Goal: Task Accomplishment & Management: Use online tool/utility

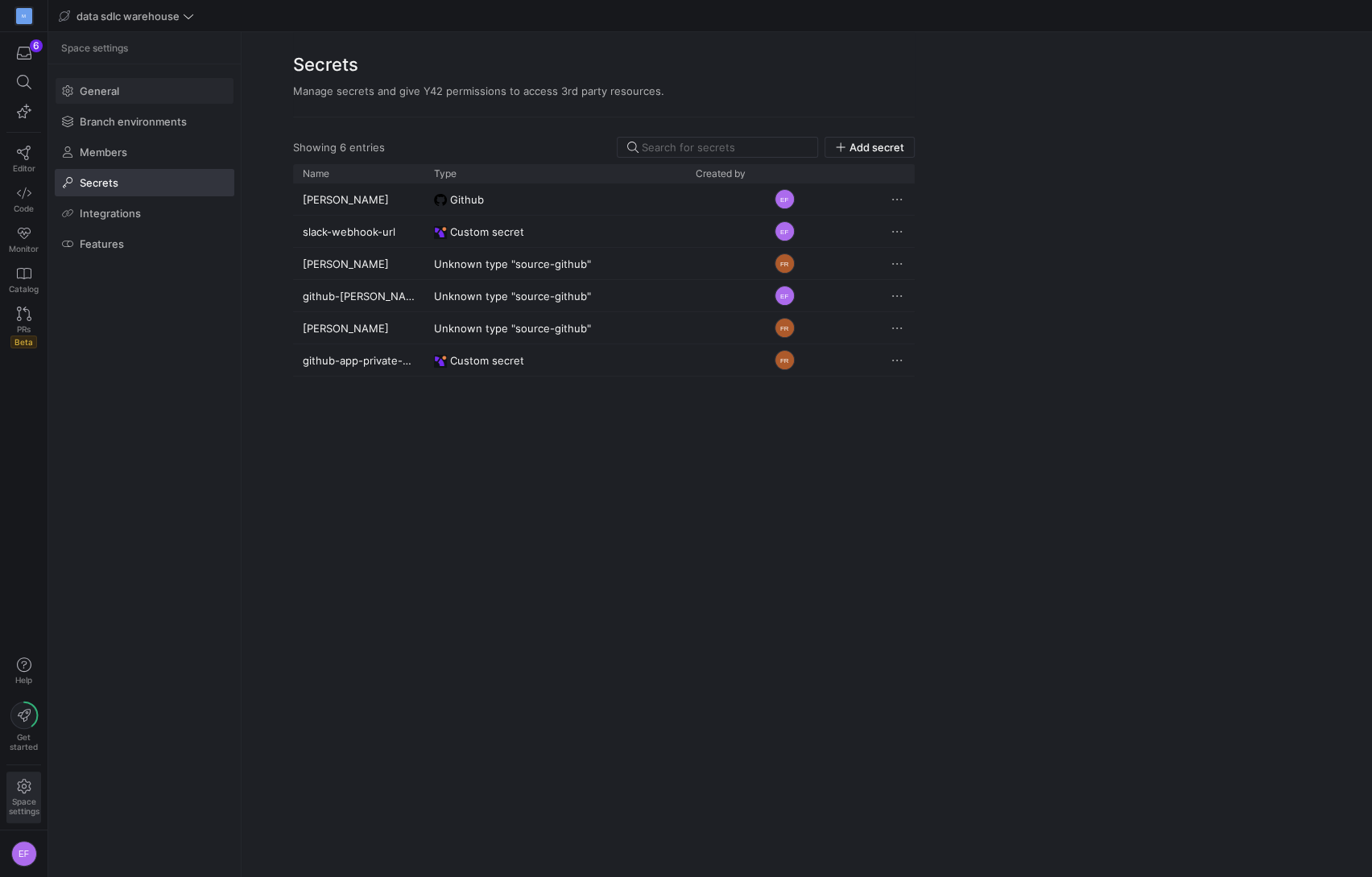
click at [94, 89] on span "General" at bounding box center [99, 91] width 40 height 13
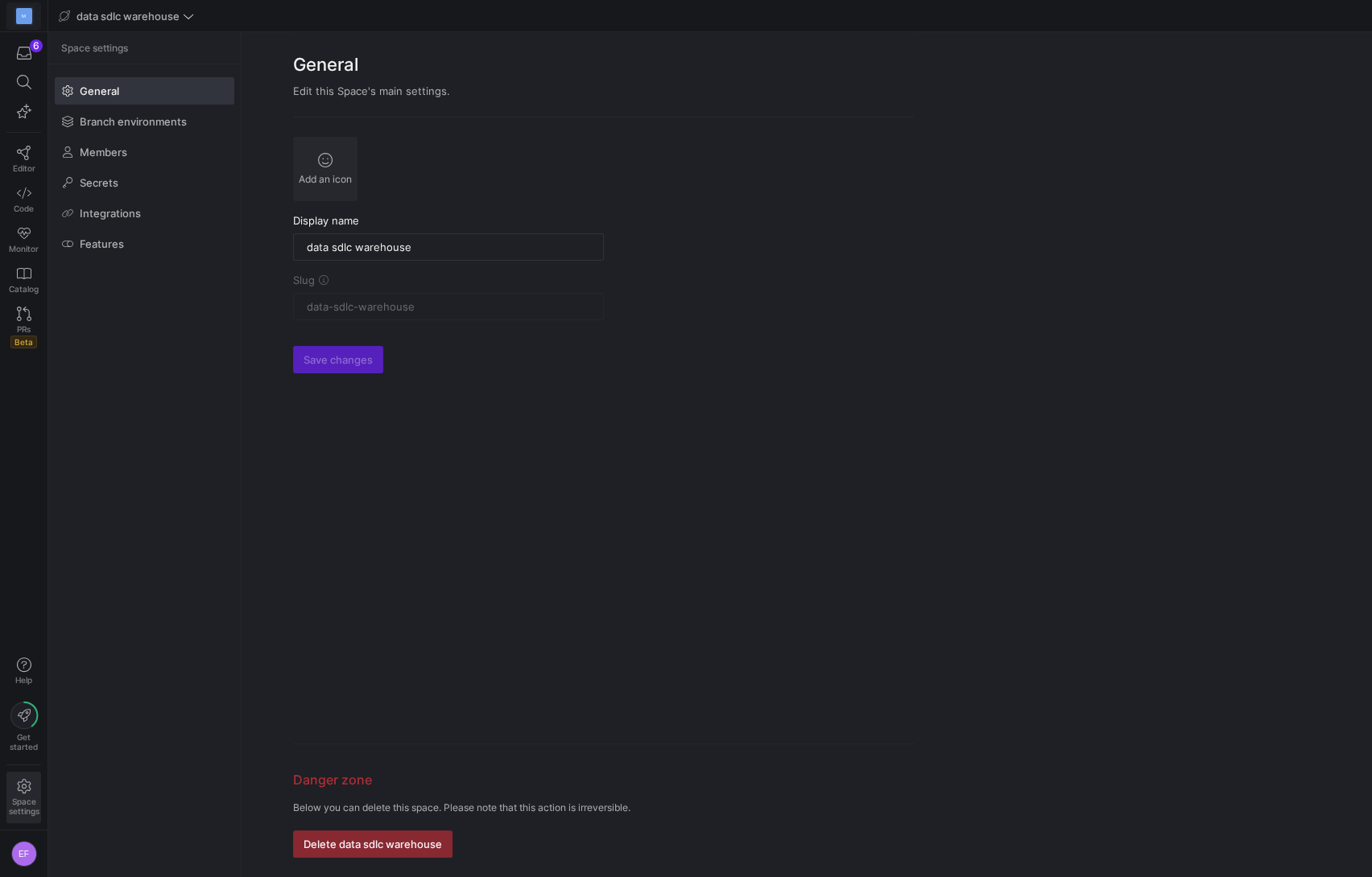
click at [17, 18] on div "M" at bounding box center [23, 16] width 16 height 16
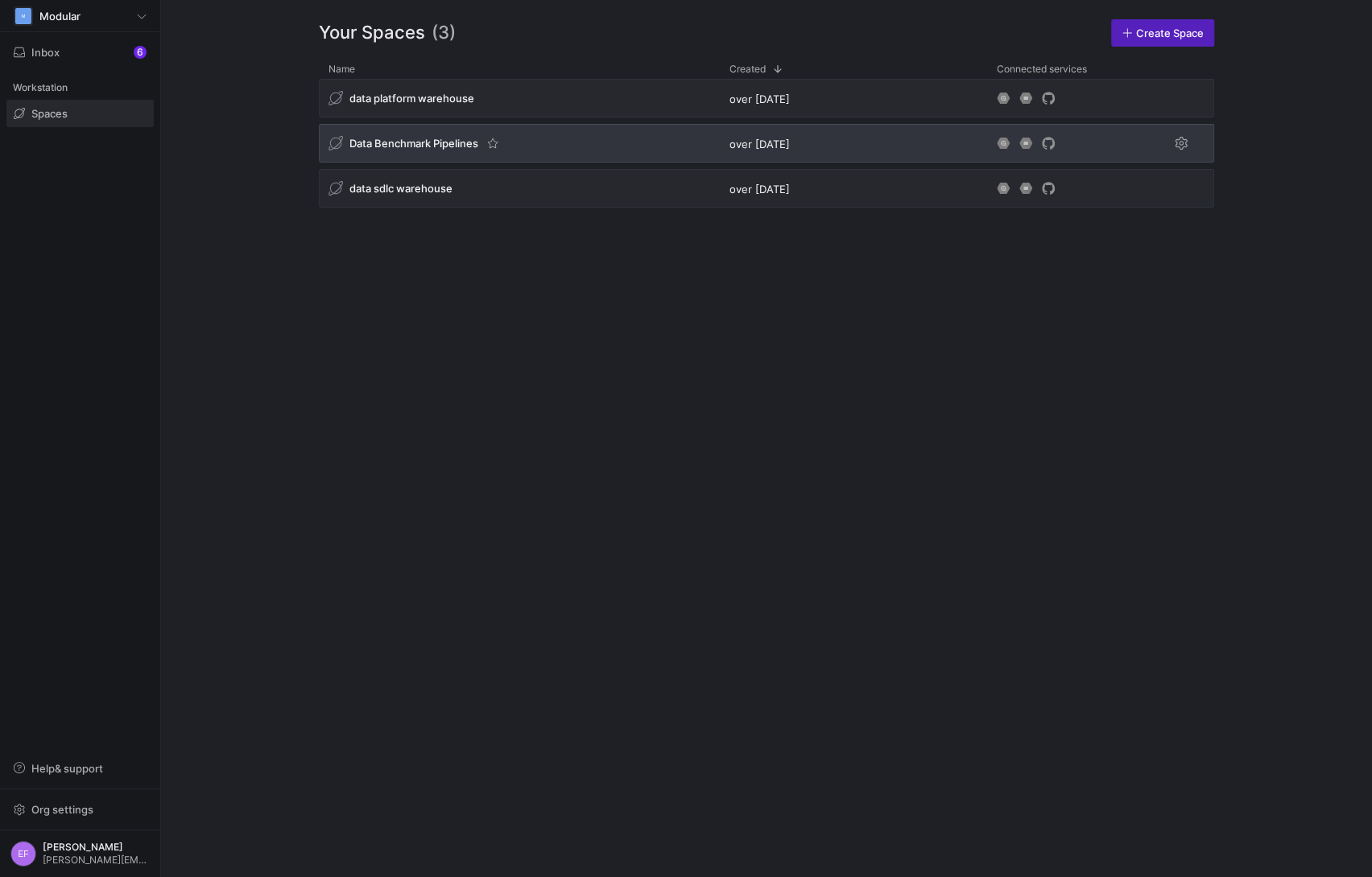
click at [466, 146] on span "Data Benchmark Pipelines" at bounding box center [413, 143] width 129 height 13
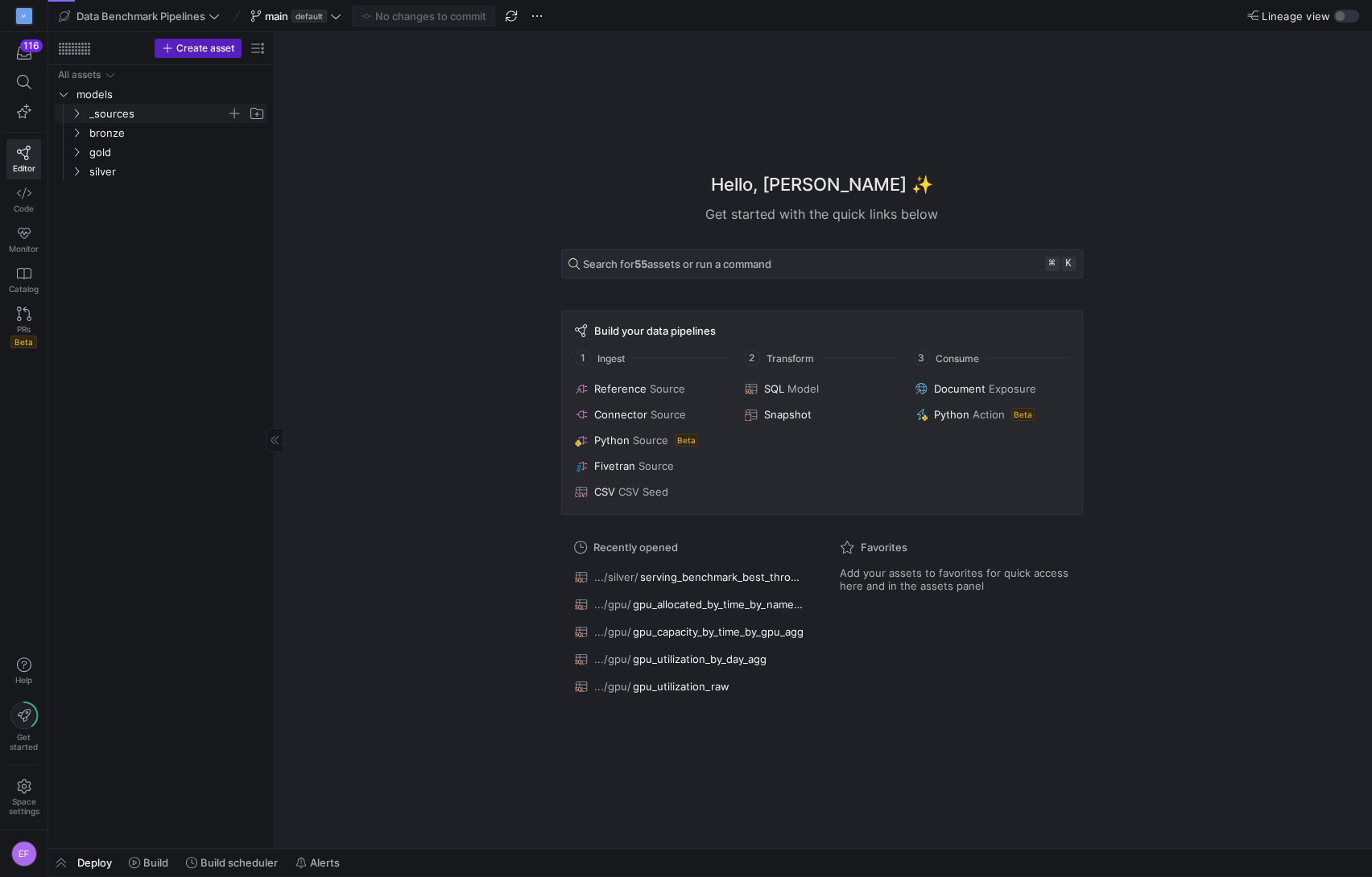
click at [80, 116] on icon "Press SPACE to select this row." at bounding box center [77, 114] width 11 height 9
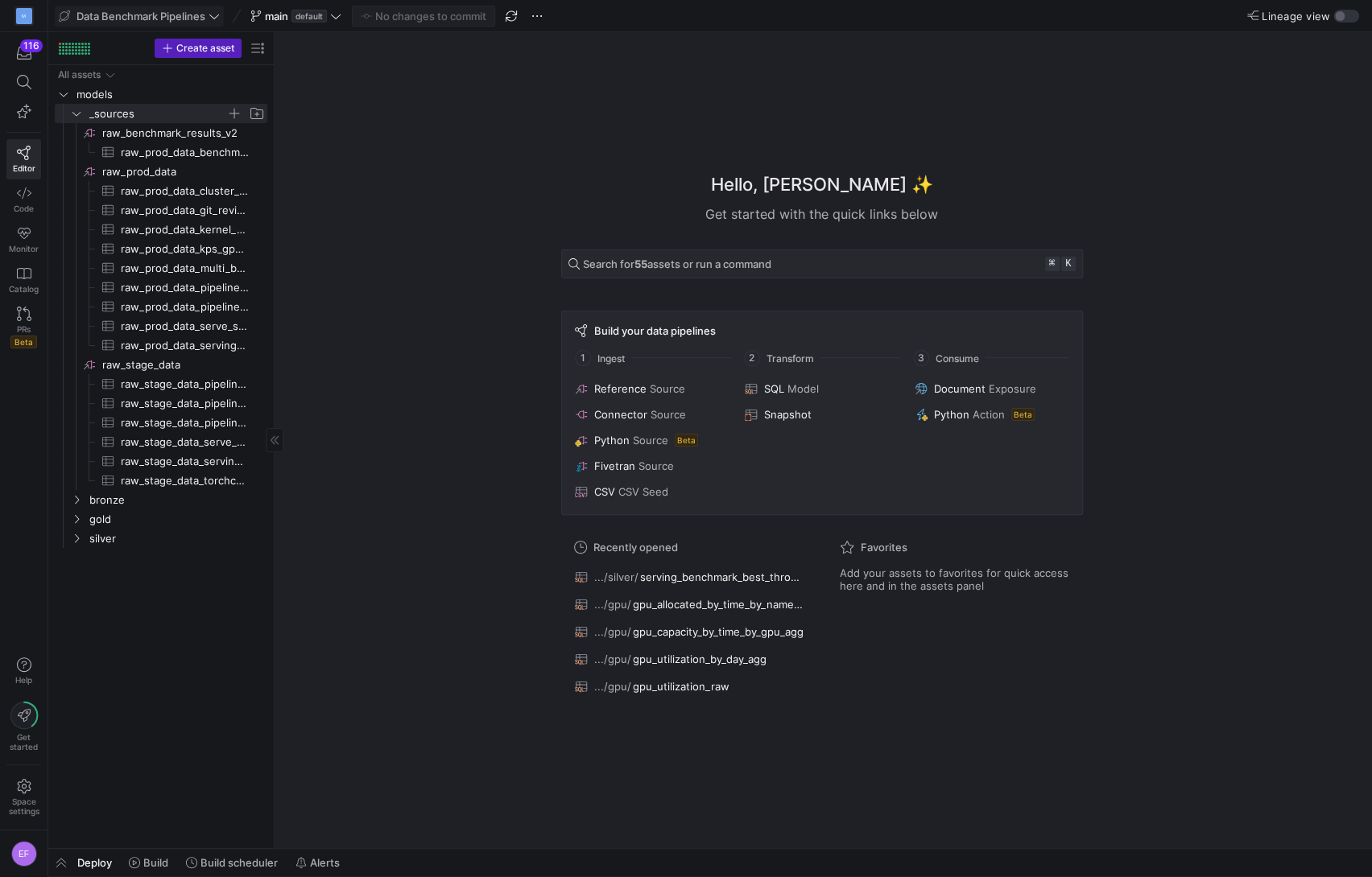
click at [211, 13] on icon at bounding box center [214, 16] width 11 height 11
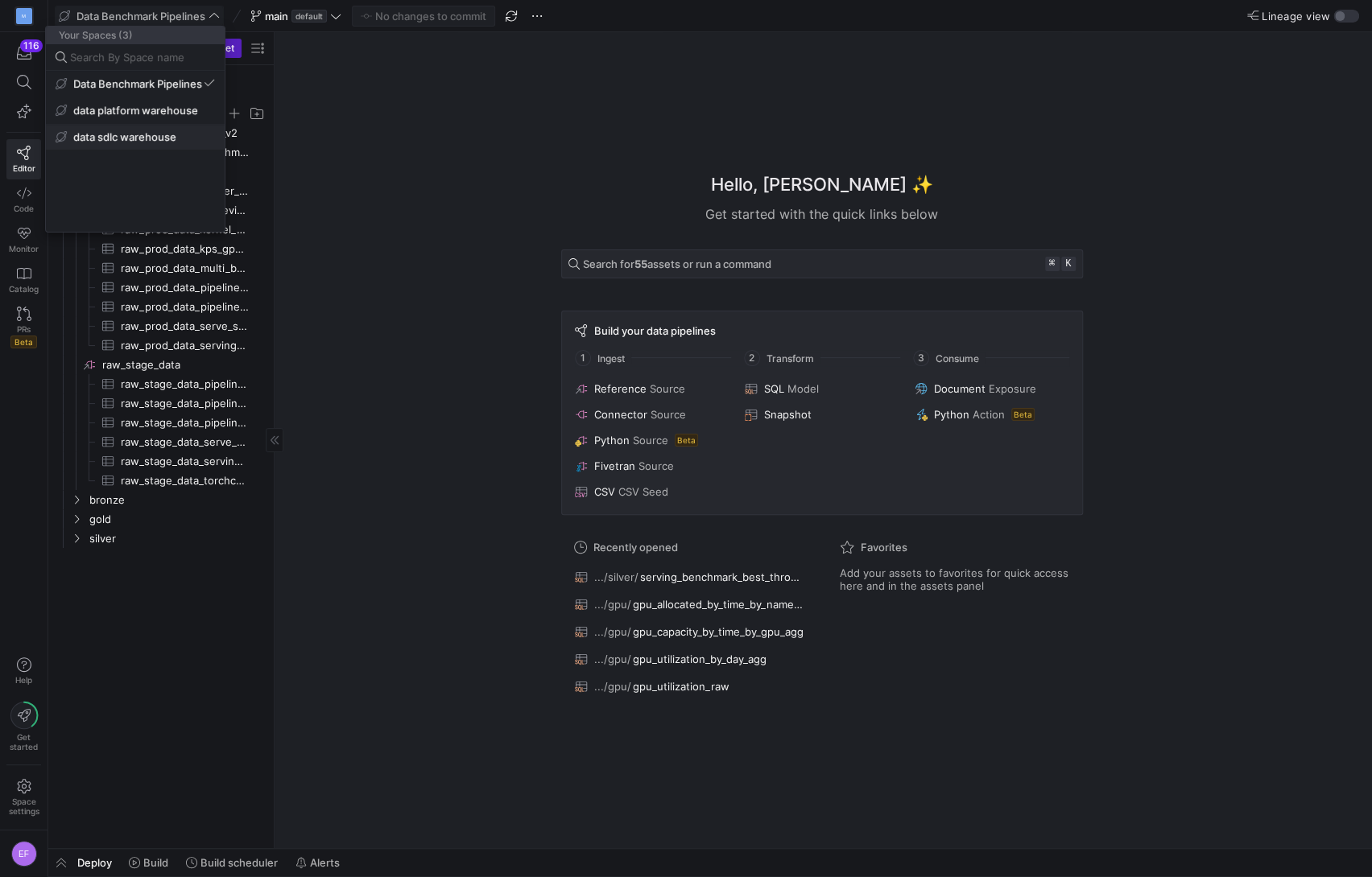
click at [161, 140] on span "data sdlc warehouse" at bounding box center [124, 137] width 103 height 13
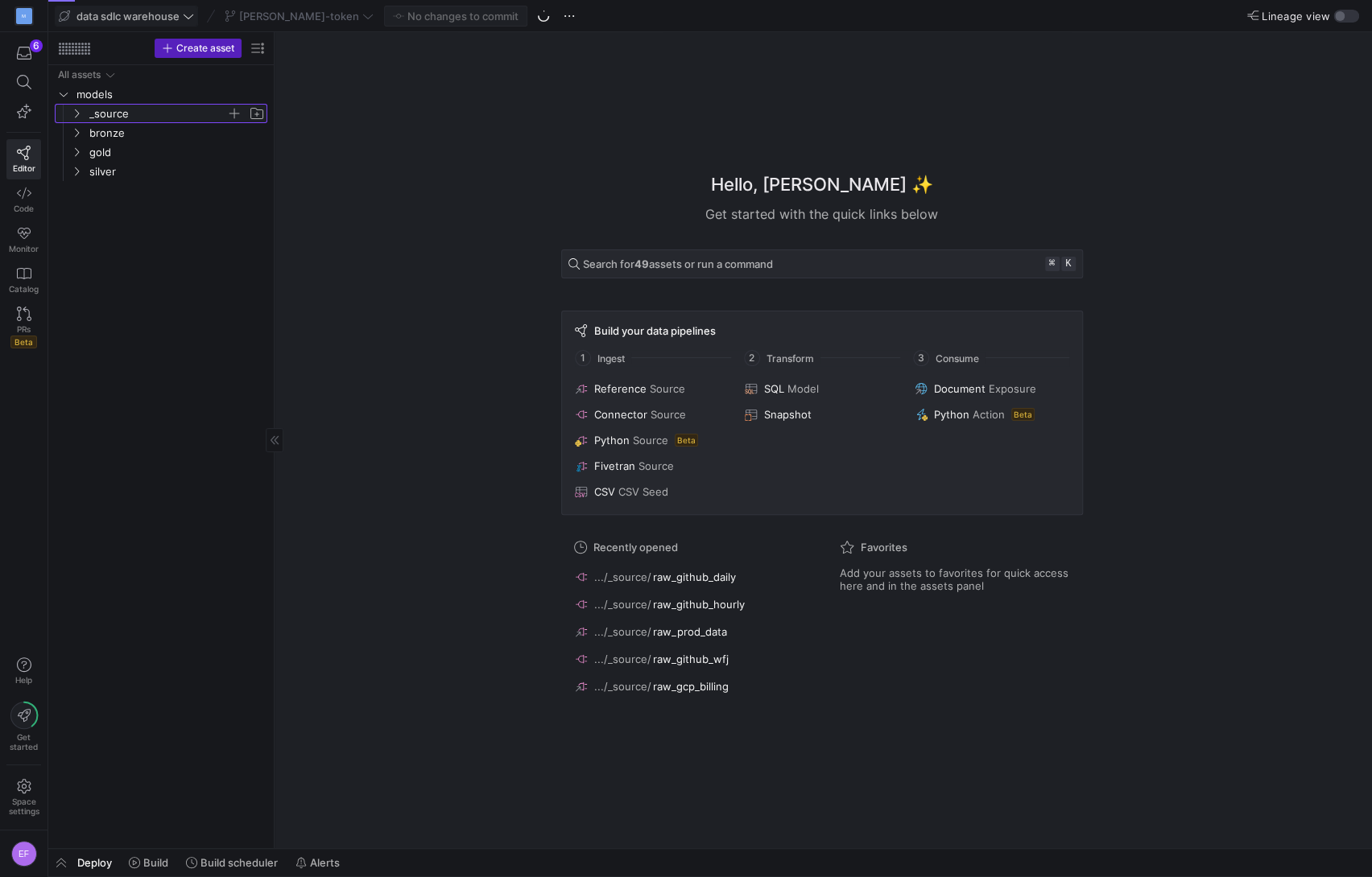
click at [78, 107] on y42-icon "Press SPACE to select this row." at bounding box center [77, 114] width 13 height 13
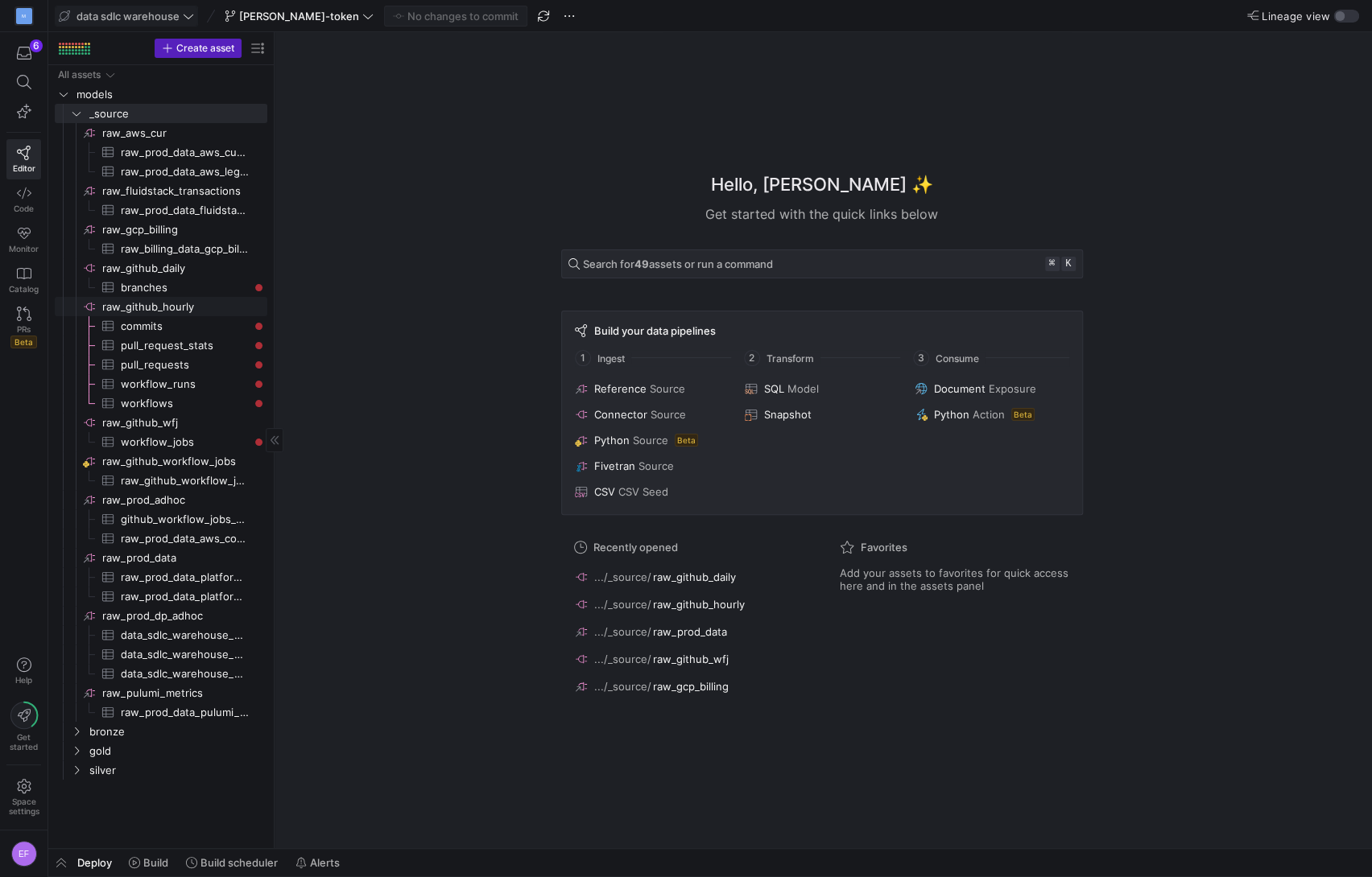
click at [180, 303] on span "raw_github_hourly​​​​​​​​" at bounding box center [184, 307] width 163 height 18
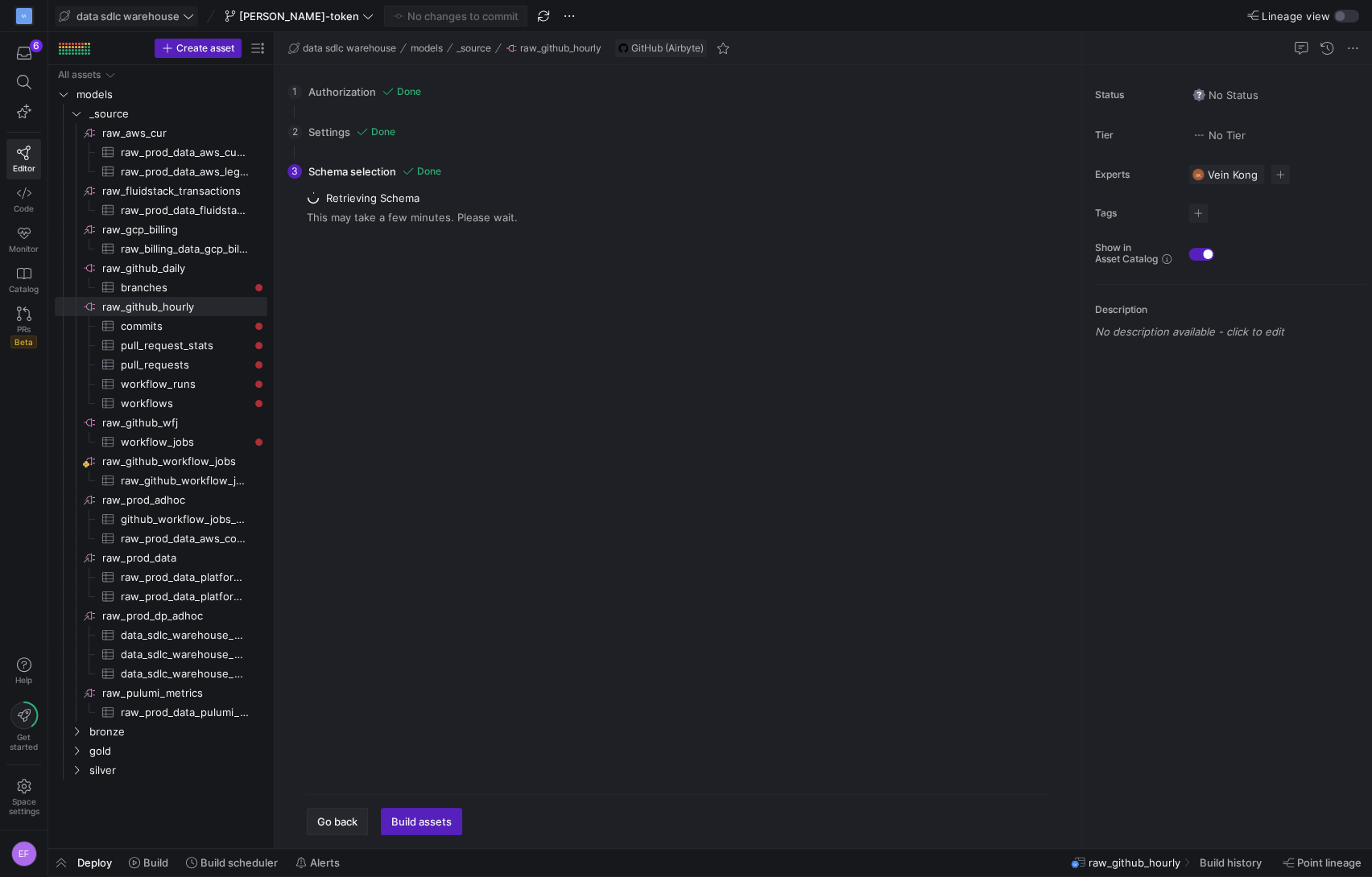
click at [339, 816] on span "Go back" at bounding box center [337, 822] width 41 height 13
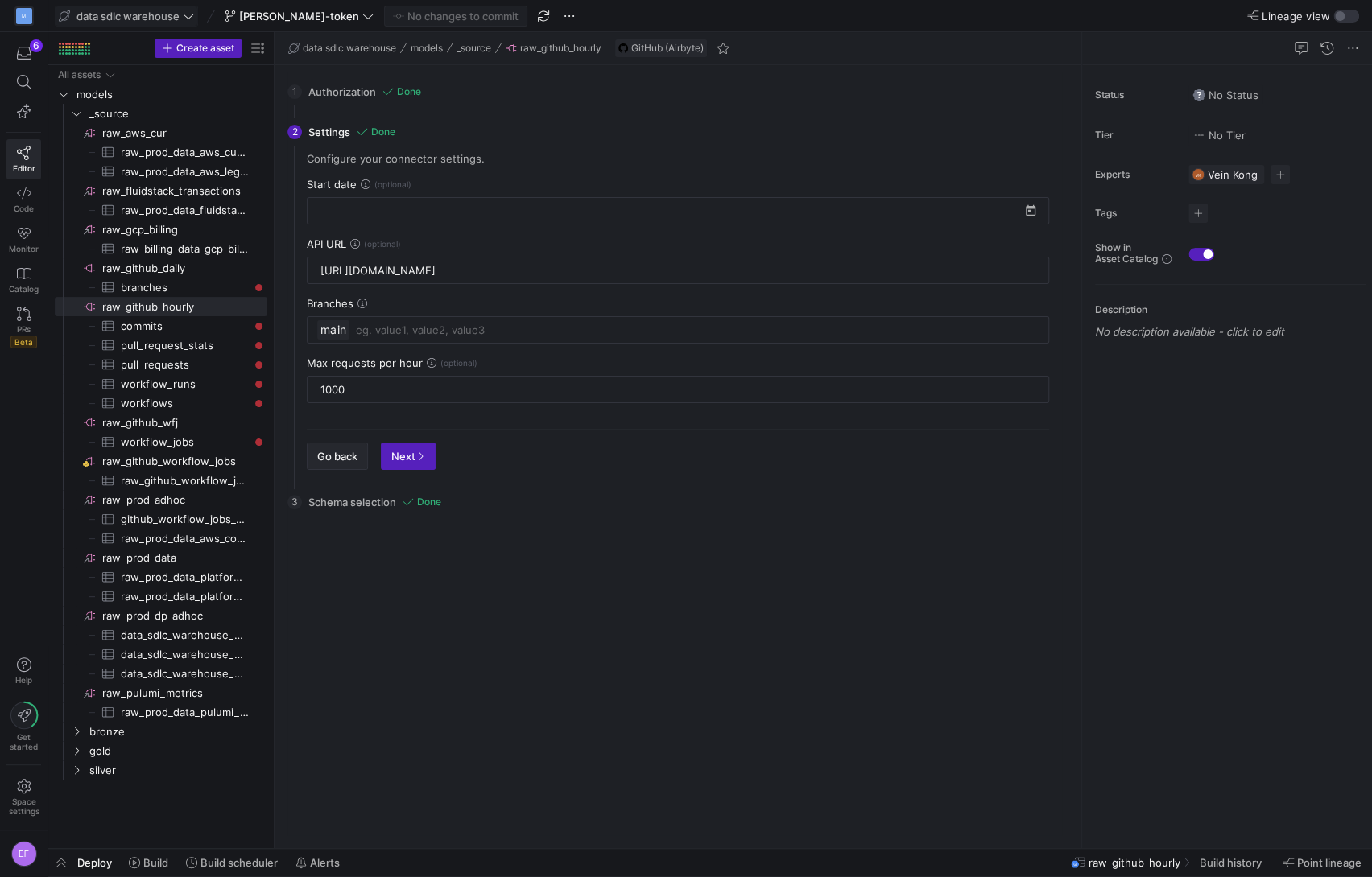
click at [340, 451] on span "Go back" at bounding box center [337, 457] width 41 height 13
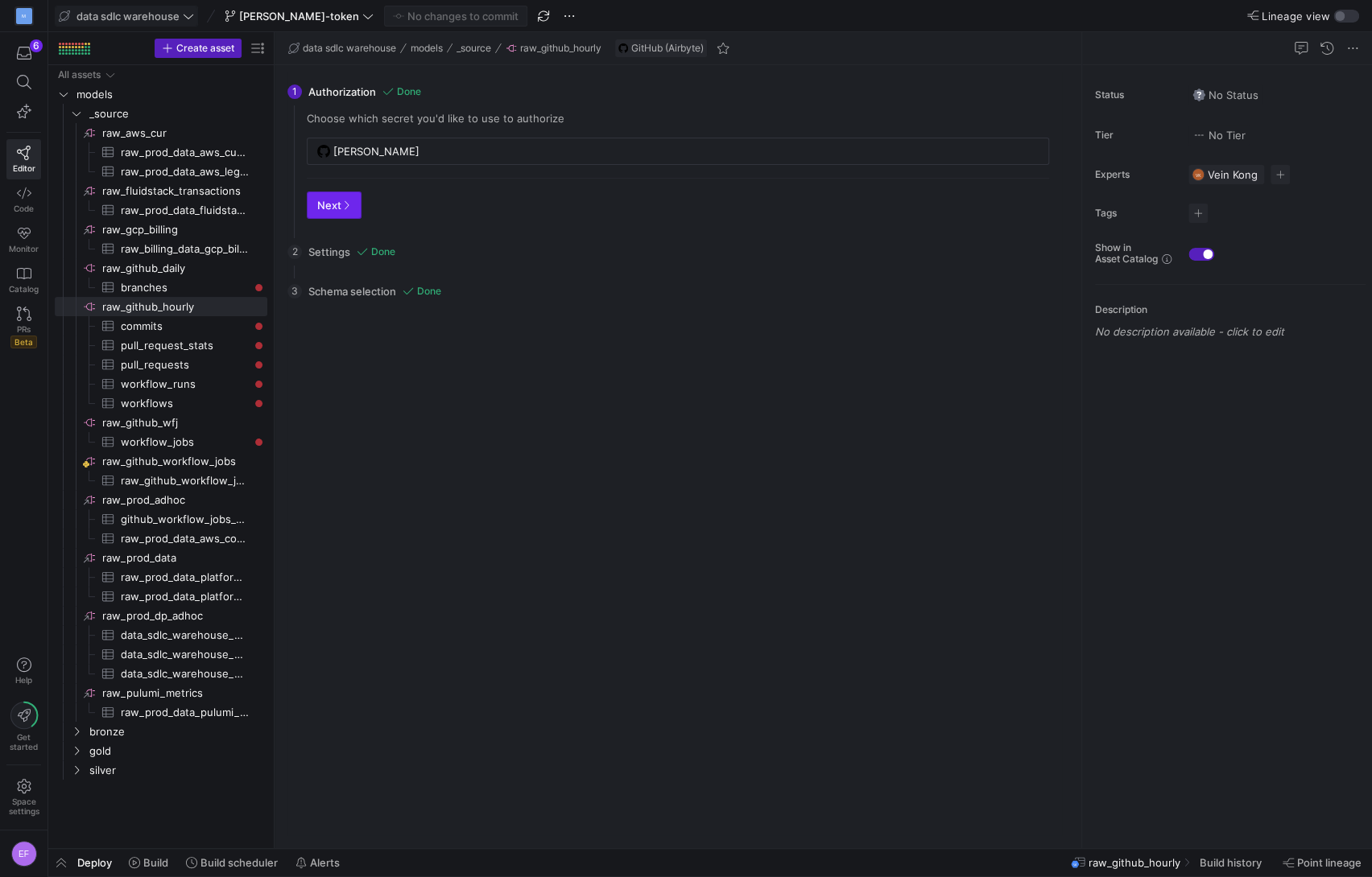
click at [338, 208] on span "Next" at bounding box center [334, 205] width 34 height 13
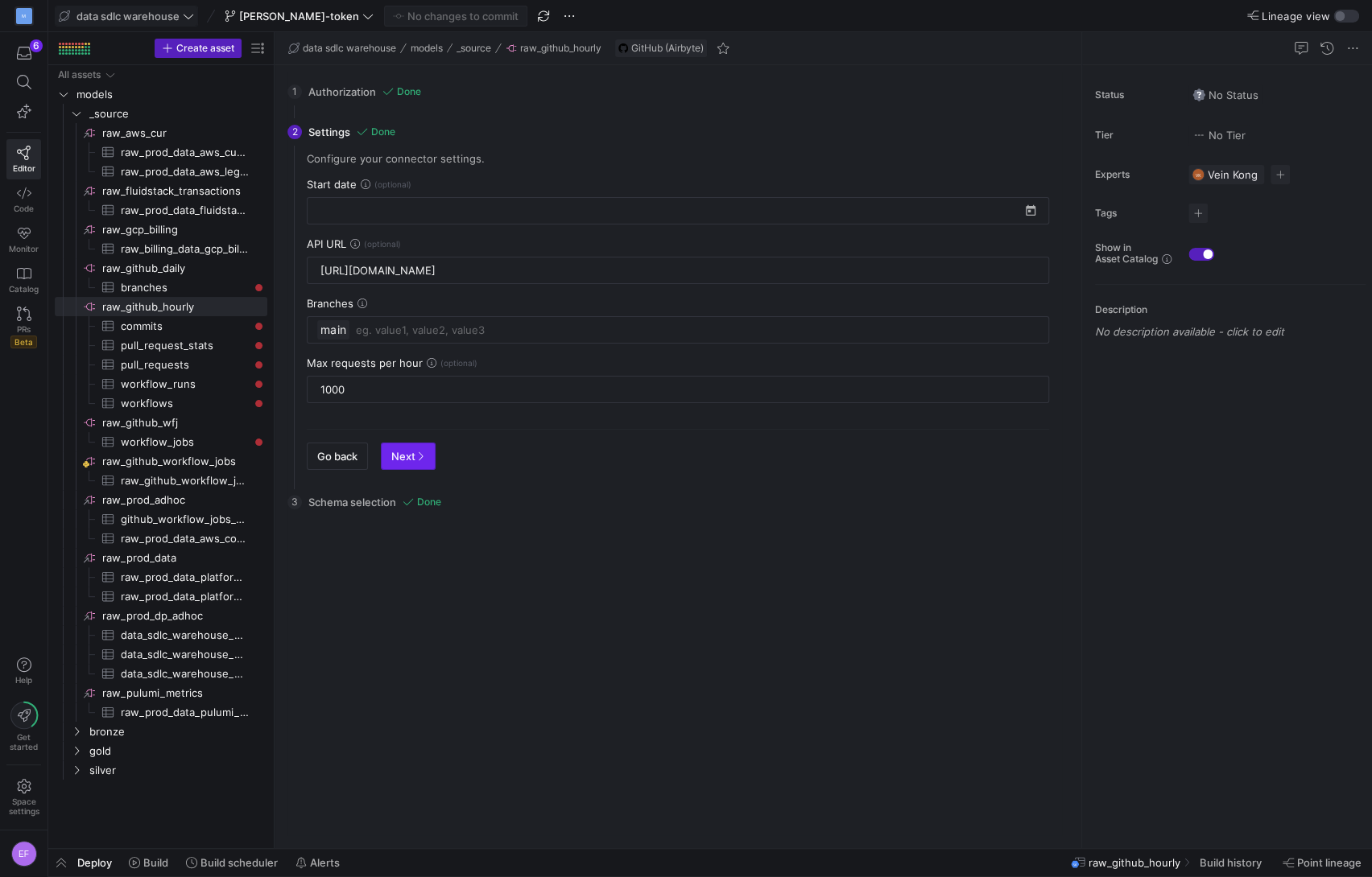
click at [401, 456] on span "Next" at bounding box center [408, 457] width 34 height 13
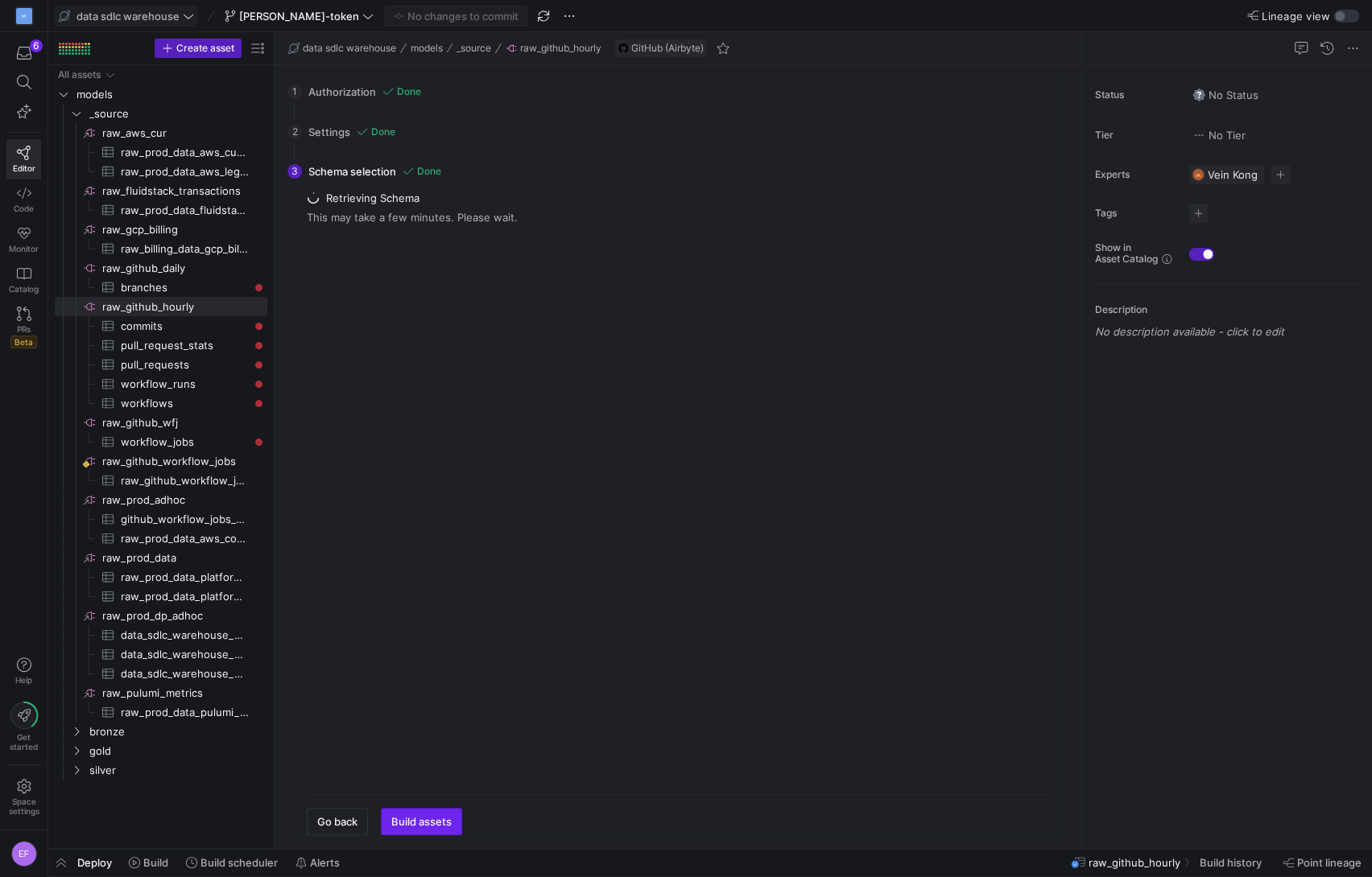
click at [421, 824] on span "Build assets" at bounding box center [421, 822] width 60 height 13
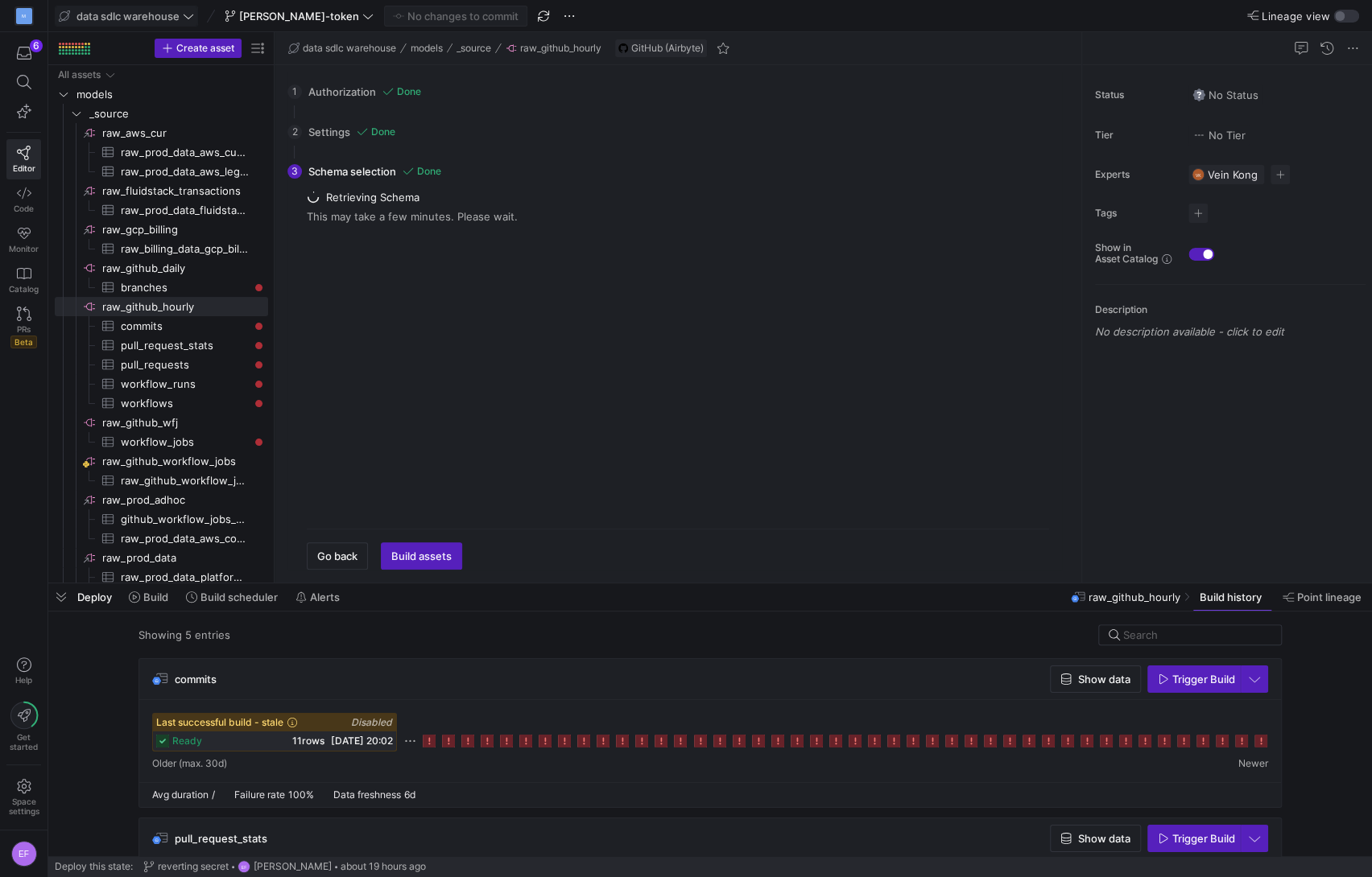
click at [1255, 737] on div "Last successful build - stale Disabled ready 11 rows [DATE] 20:02" at bounding box center [710, 732] width 1116 height 39
click at [1260, 737] on icon at bounding box center [1261, 741] width 13 height 13
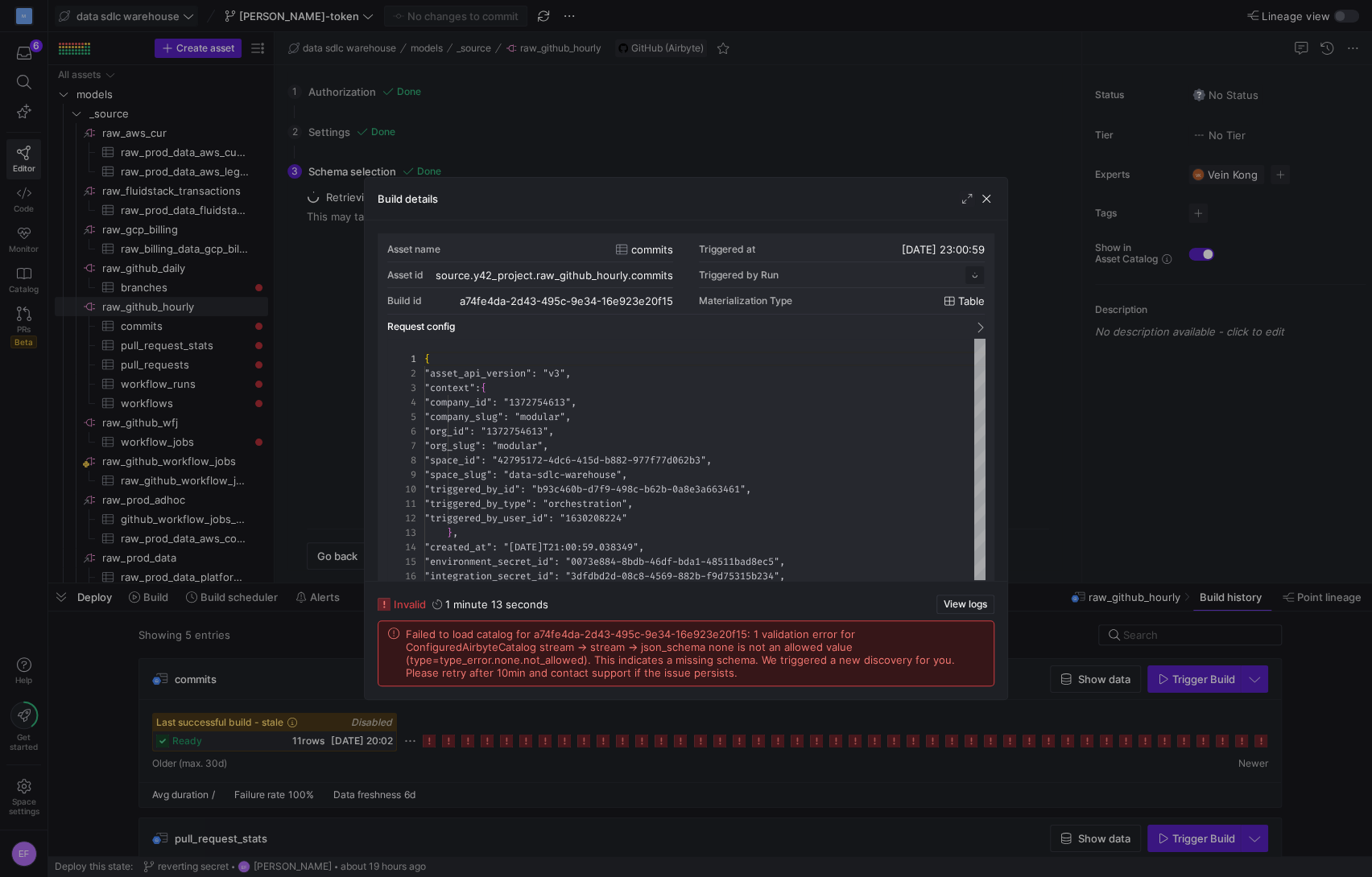
scroll to position [145, 0]
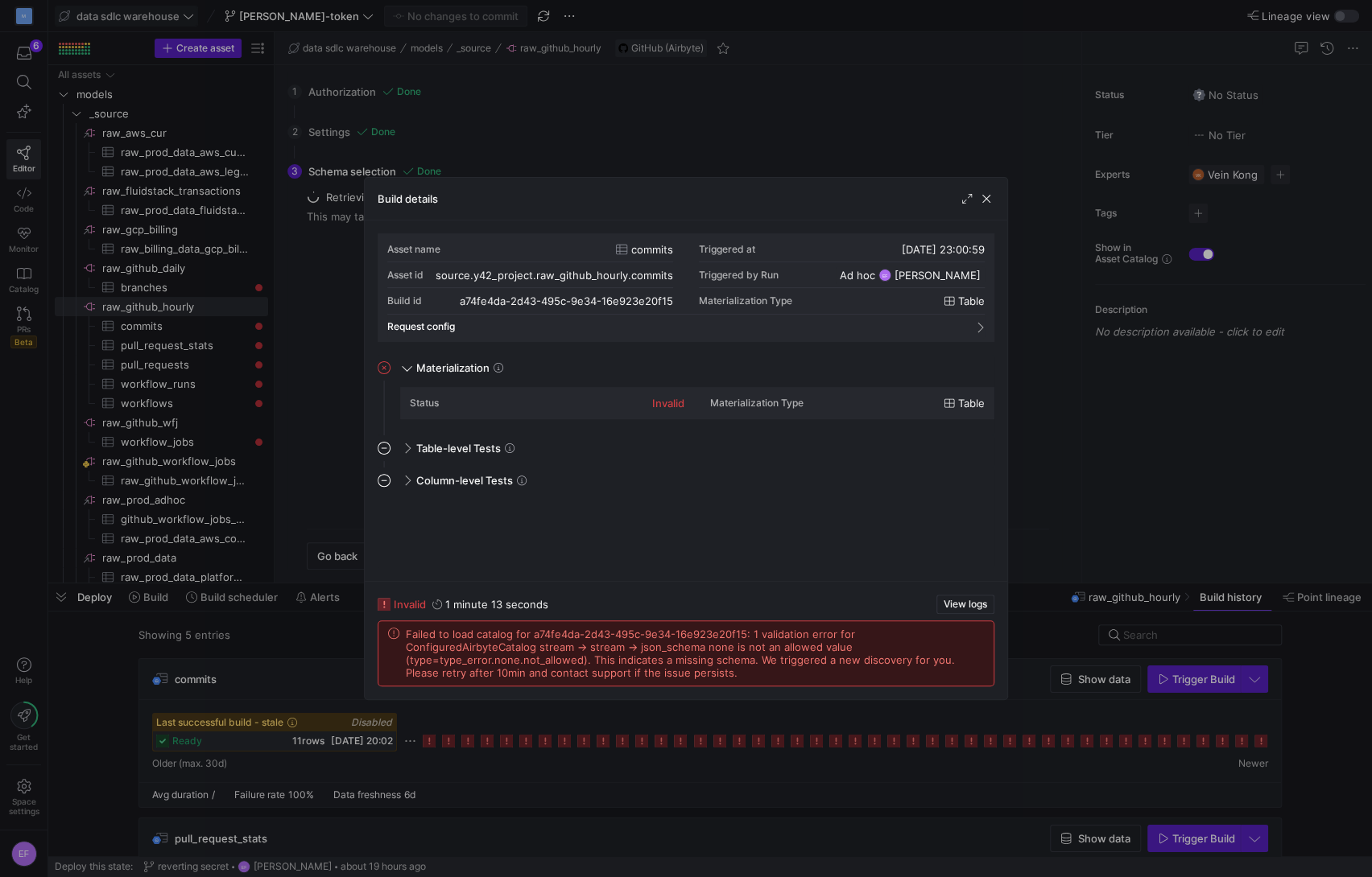
drag, startPoint x: 422, startPoint y: 658, endPoint x: 401, endPoint y: 638, distance: 29.0
click at [401, 638] on div "Failed to load catalog for a74fe4da-2d43-495c-9e34-16e923e20f15: 1 validation e…" at bounding box center [686, 653] width 595 height 52
copy span "Failed to load catalog for a74fe4da-2d43-495c-9e34-16e923e20f15: 1 validation e…"
click at [986, 195] on span "button" at bounding box center [986, 198] width 16 height 16
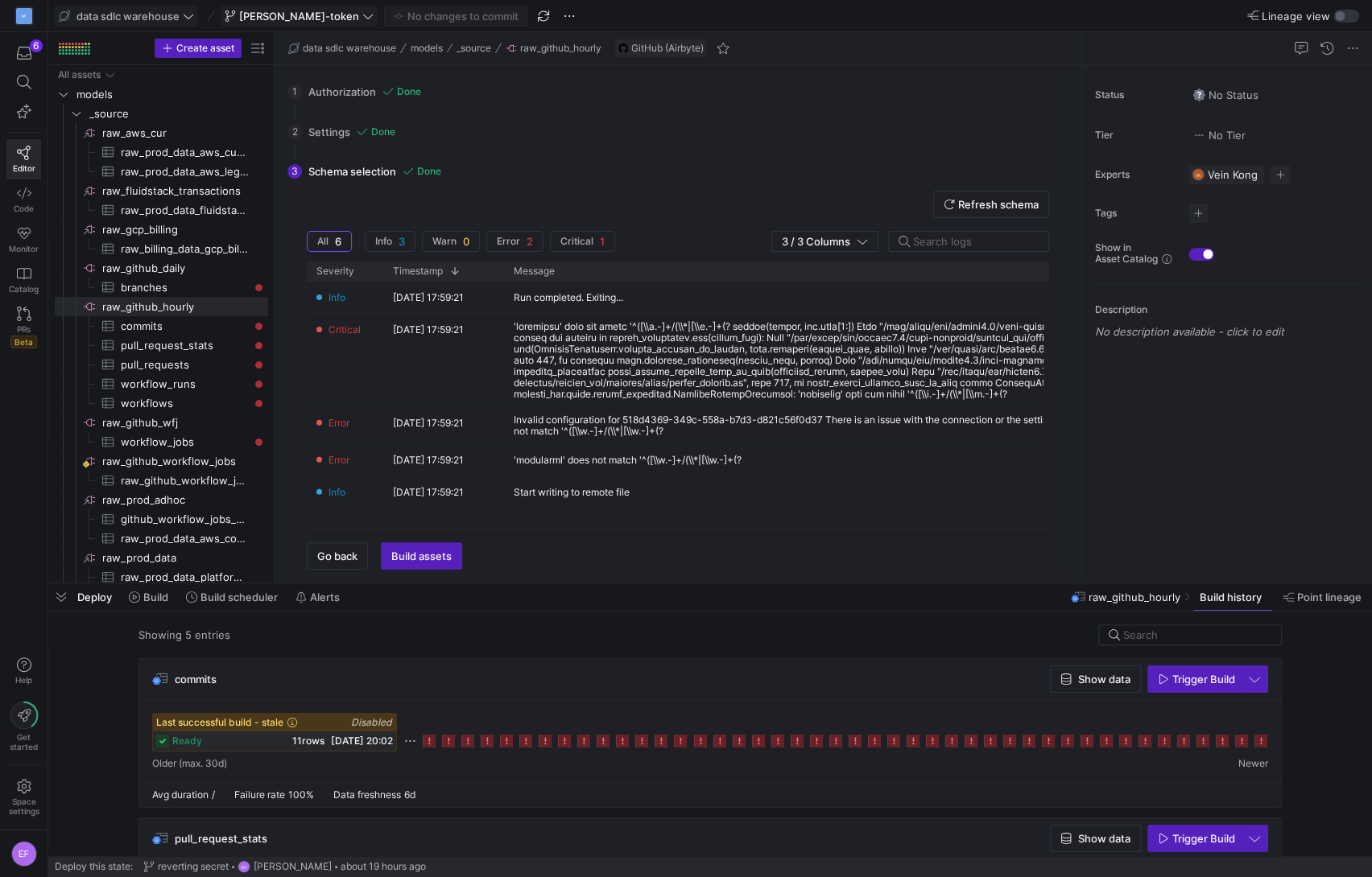
click at [362, 16] on icon at bounding box center [368, 16] width 11 height 11
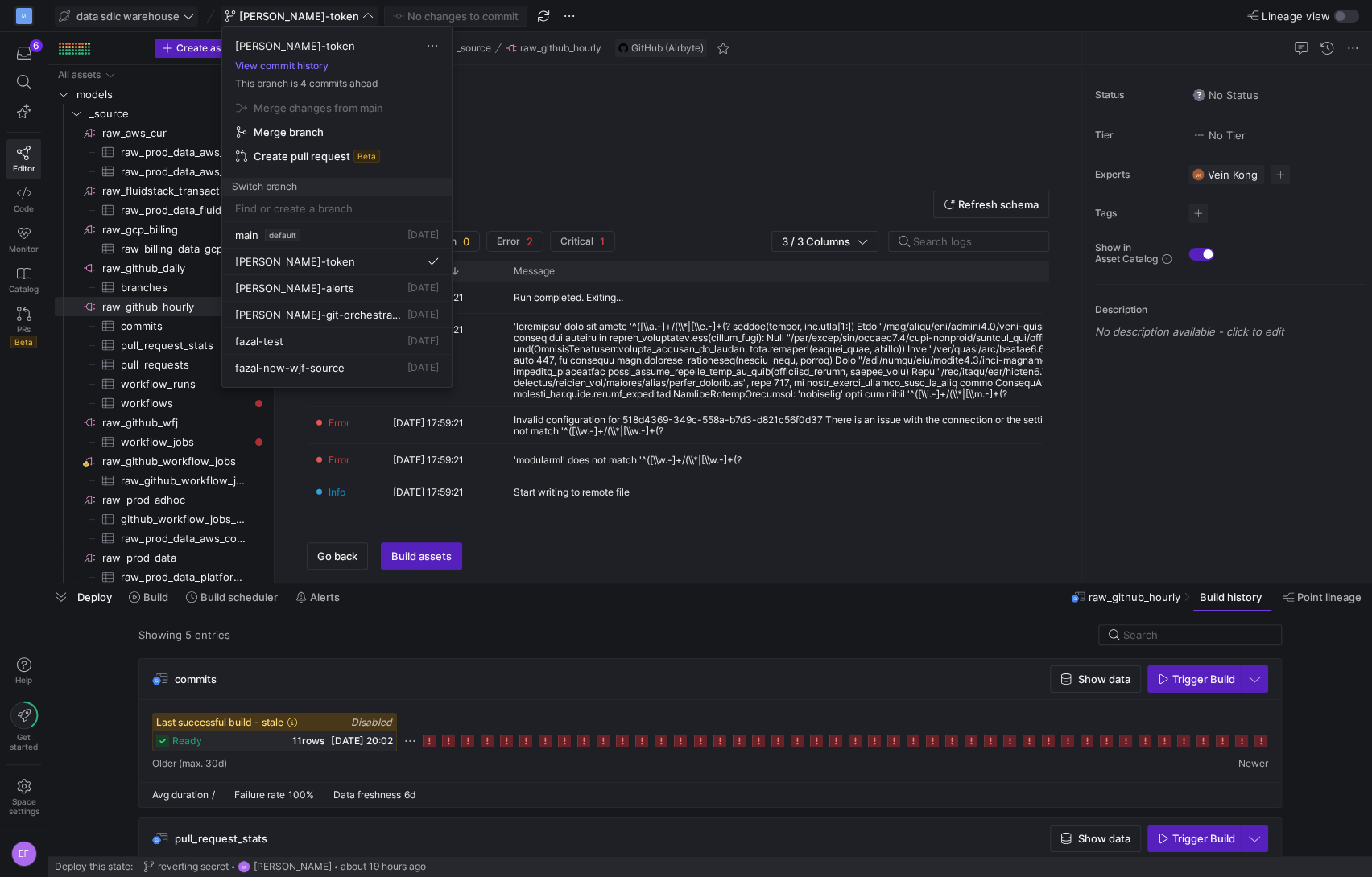
click at [186, 22] on div at bounding box center [686, 438] width 1372 height 877
click at [189, 16] on icon at bounding box center [189, 16] width 11 height 11
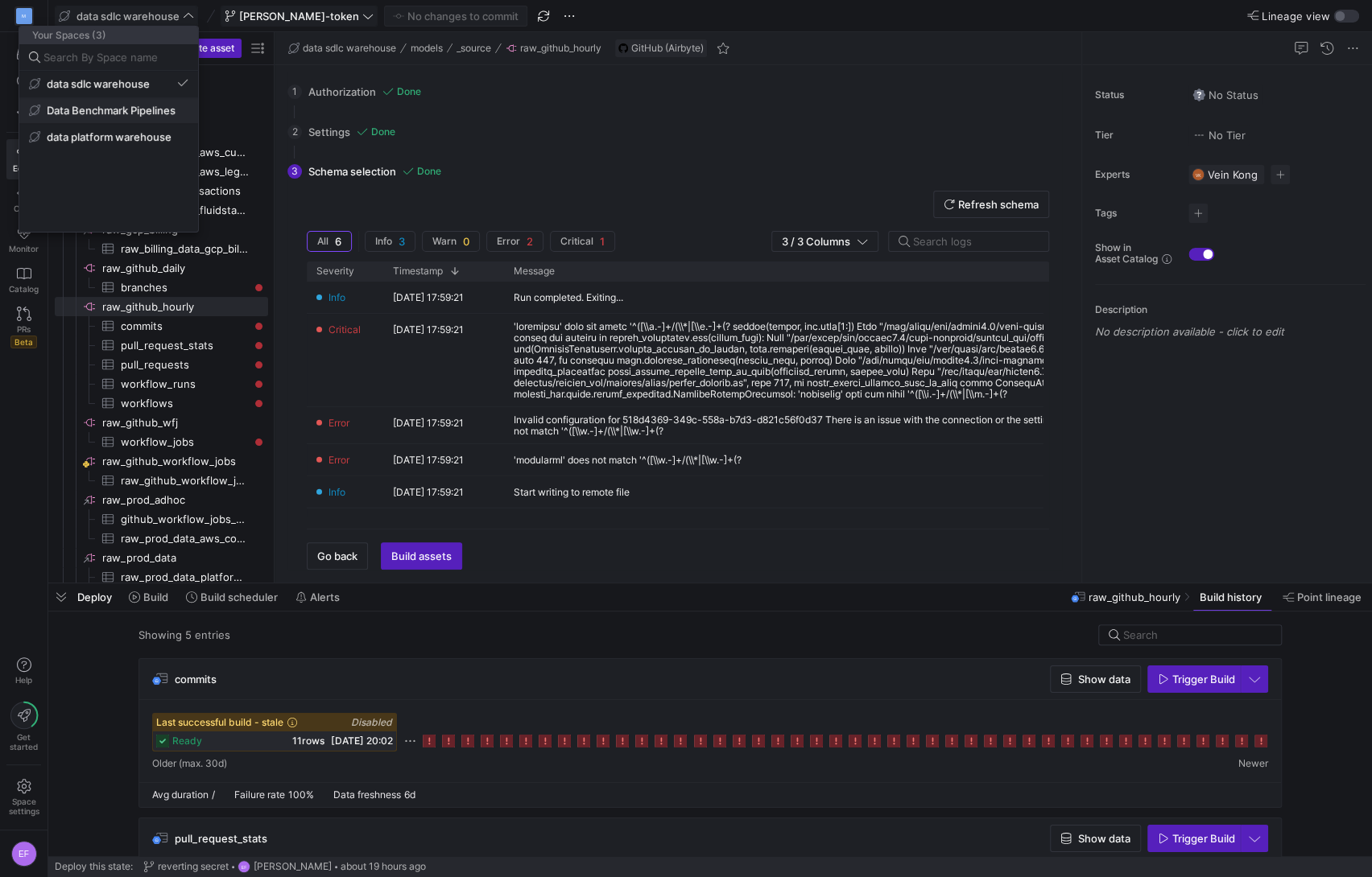
click at [110, 103] on button "Data Benchmark Pipelines" at bounding box center [108, 110] width 178 height 26
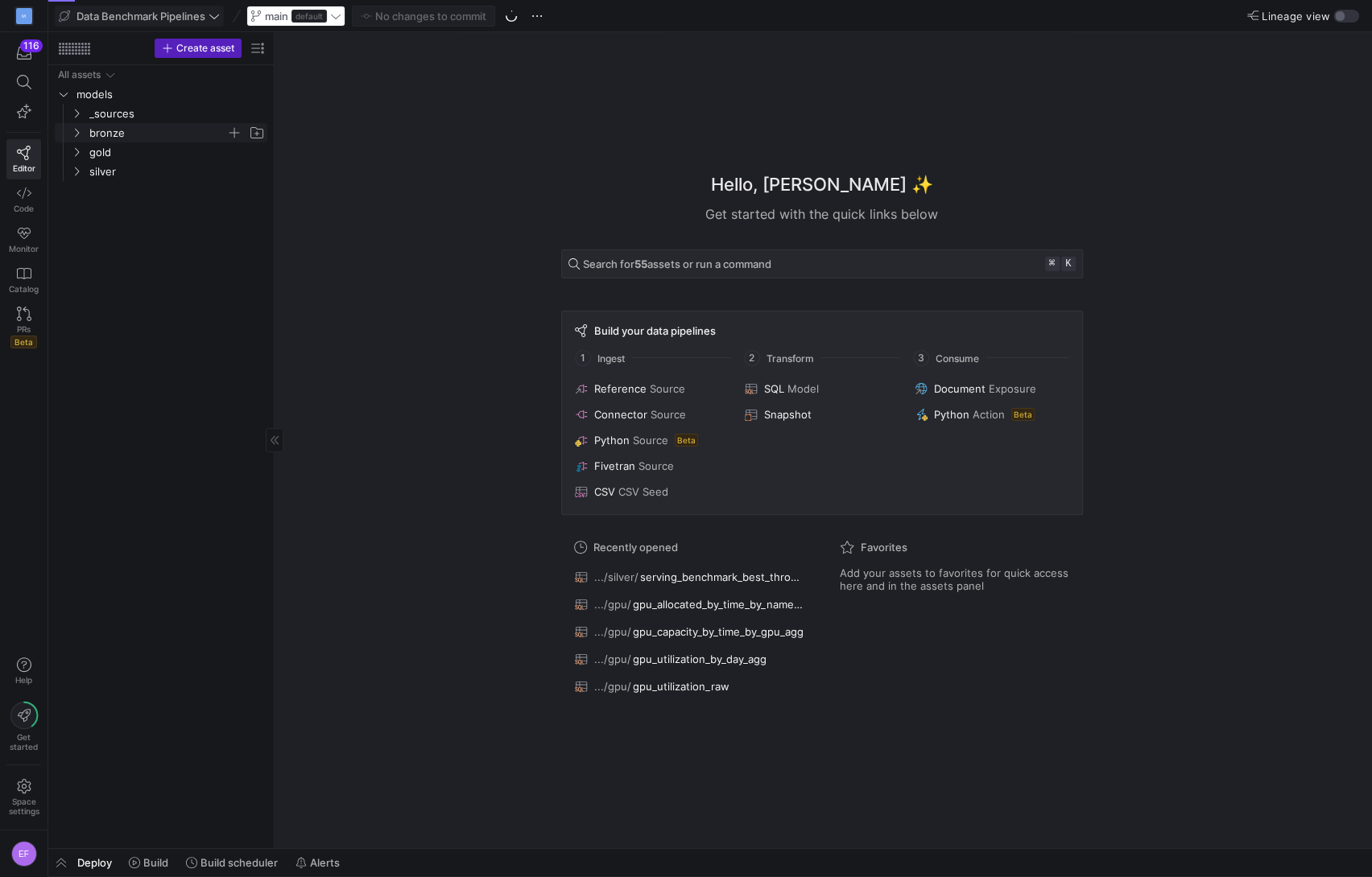
click at [80, 134] on icon "Press SPACE to select this row." at bounding box center [77, 132] width 11 height 9
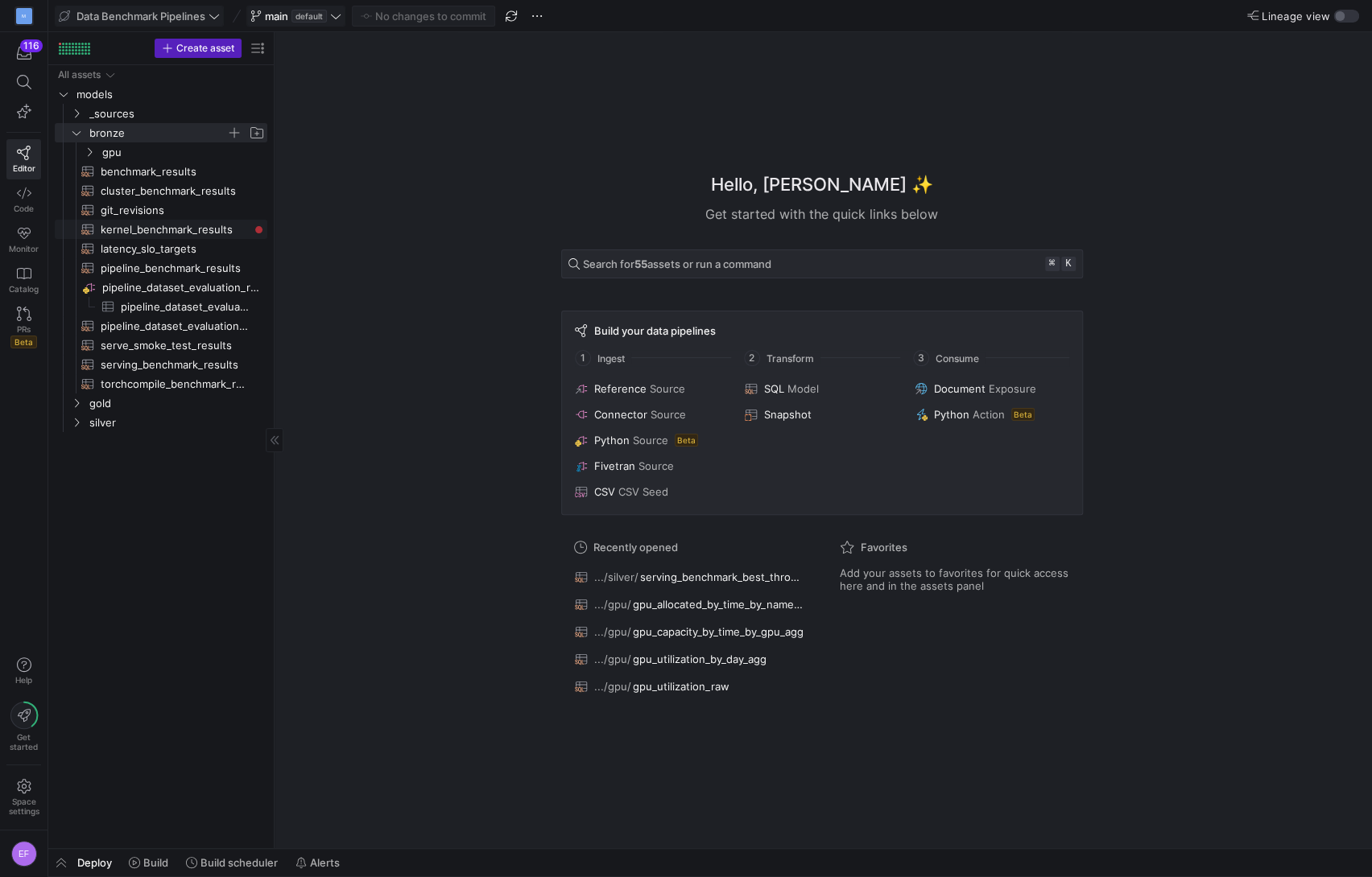
click at [206, 226] on span "kernel_benchmark_results​​​​​​​​​​" at bounding box center [175, 230] width 148 height 18
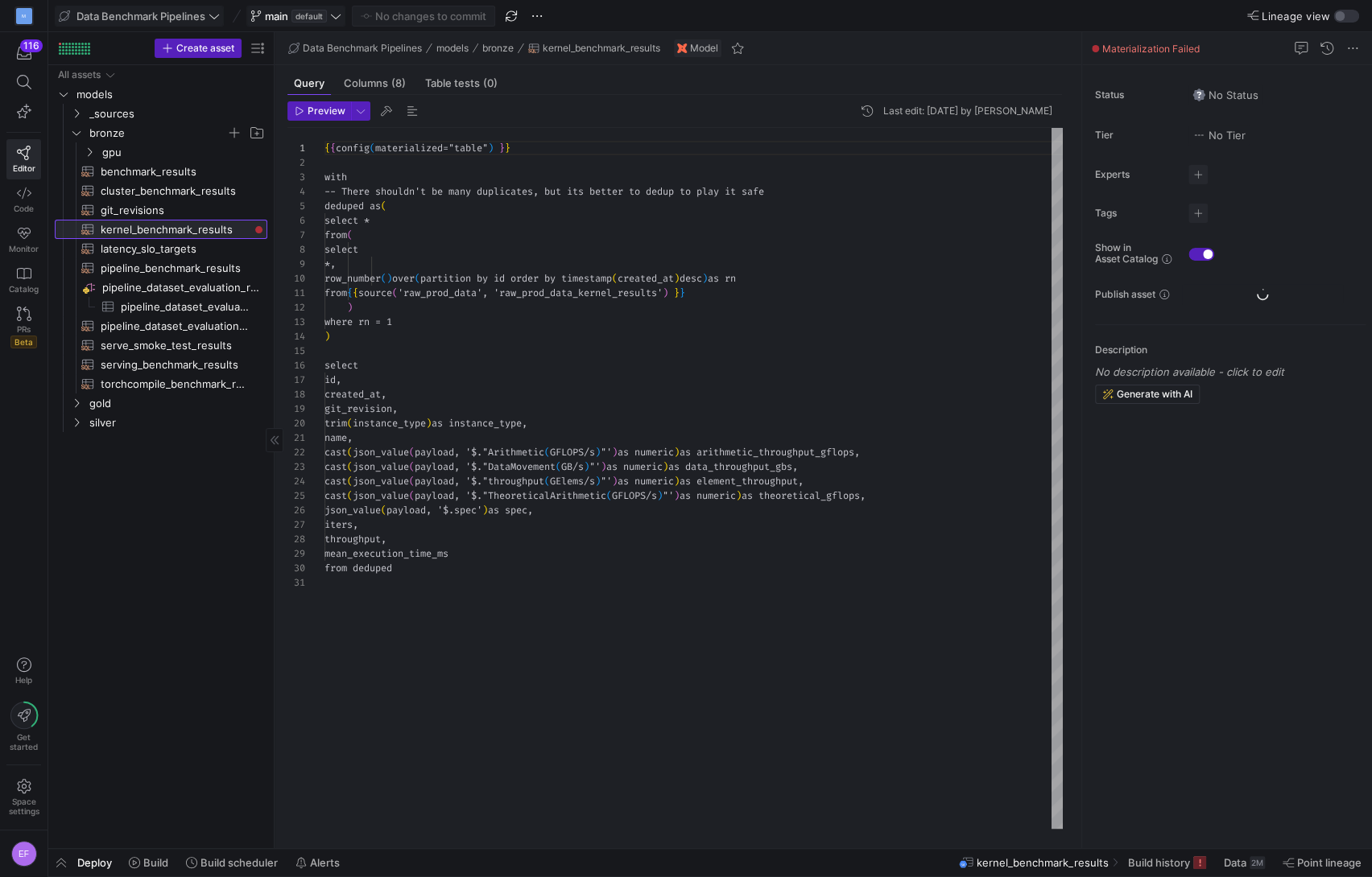
scroll to position [145, 0]
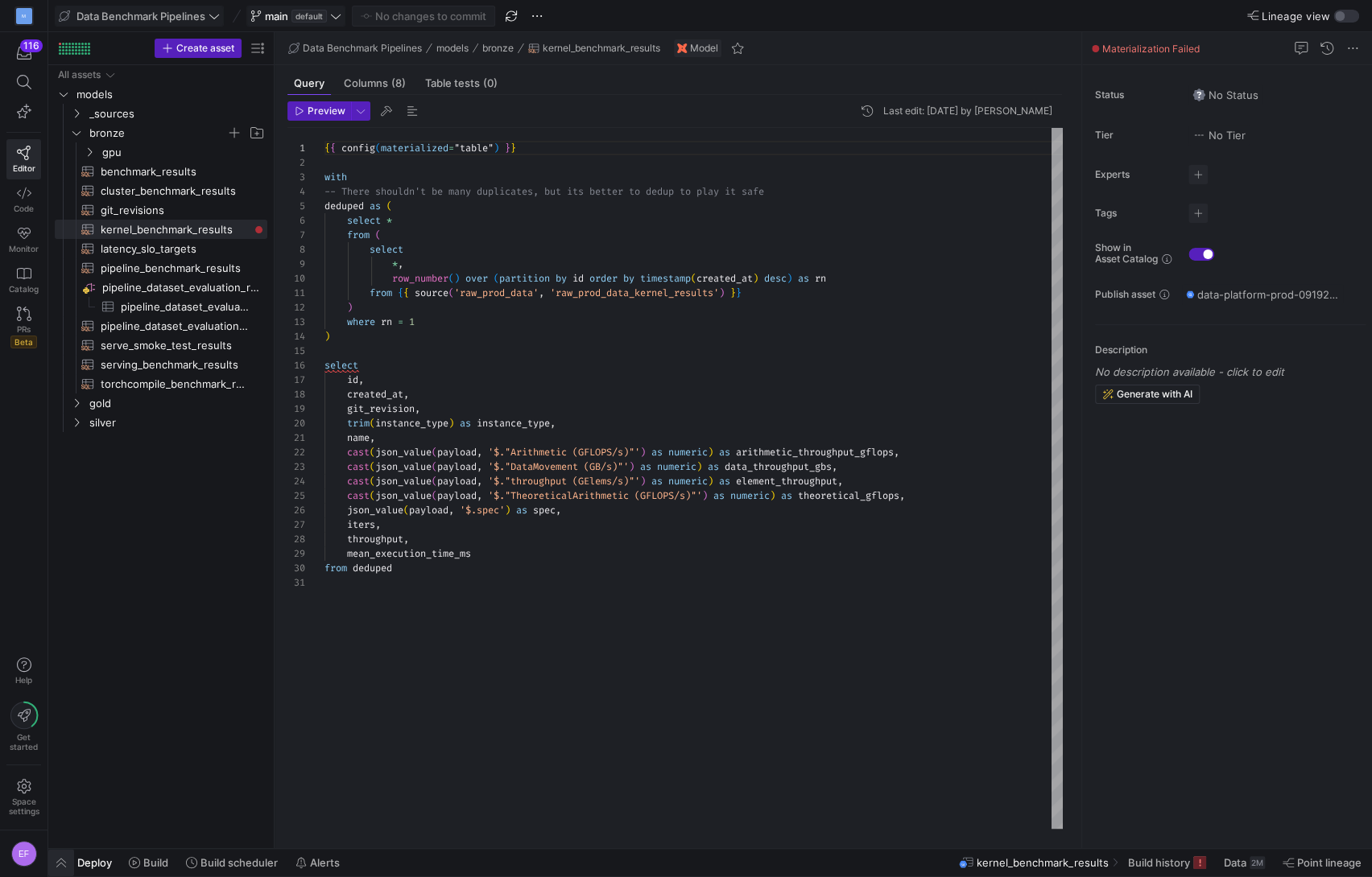
click at [57, 859] on span "button" at bounding box center [61, 863] width 26 height 28
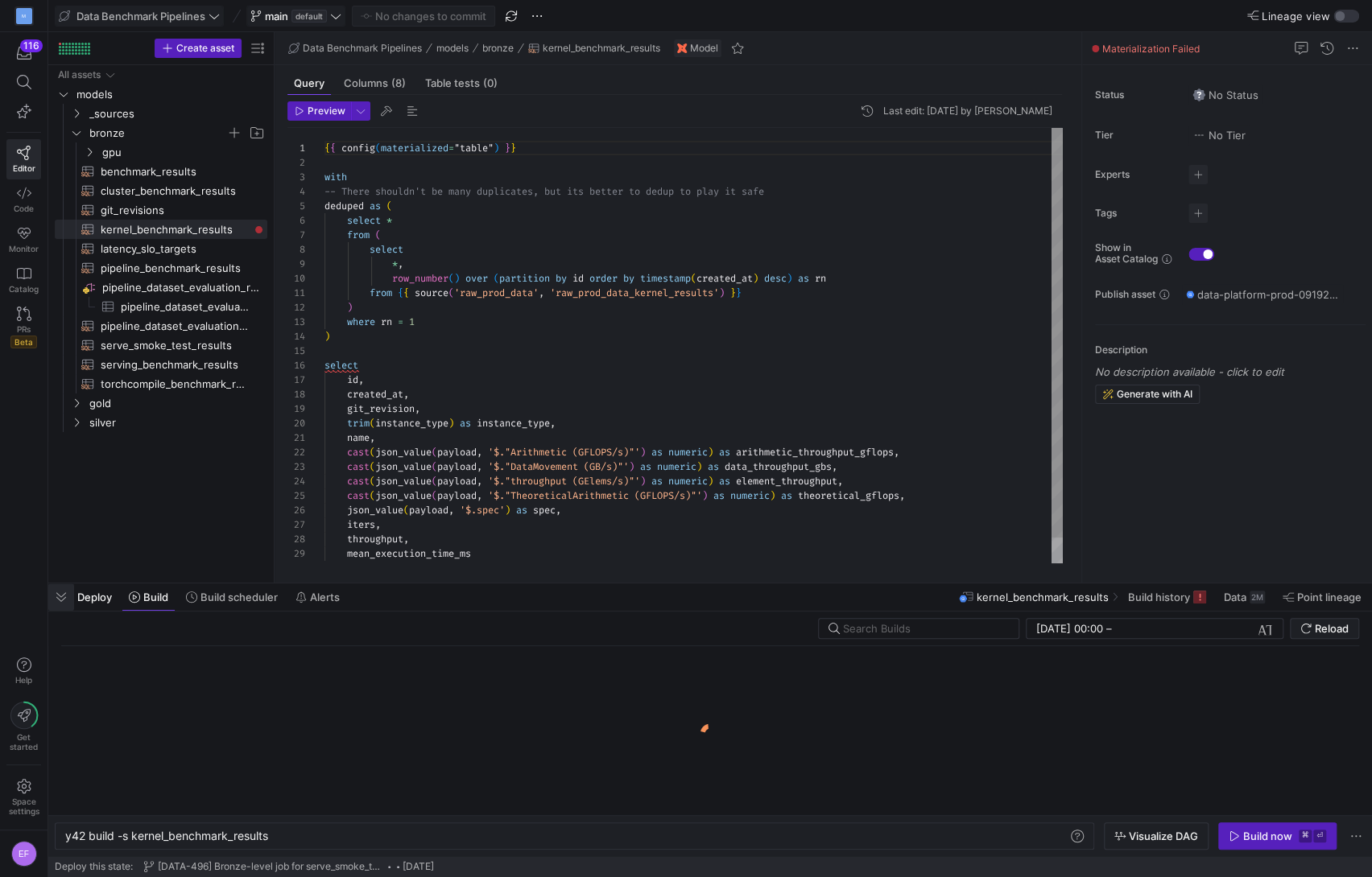
scroll to position [0, 204]
click at [1271, 831] on div "Build now" at bounding box center [1267, 836] width 49 height 13
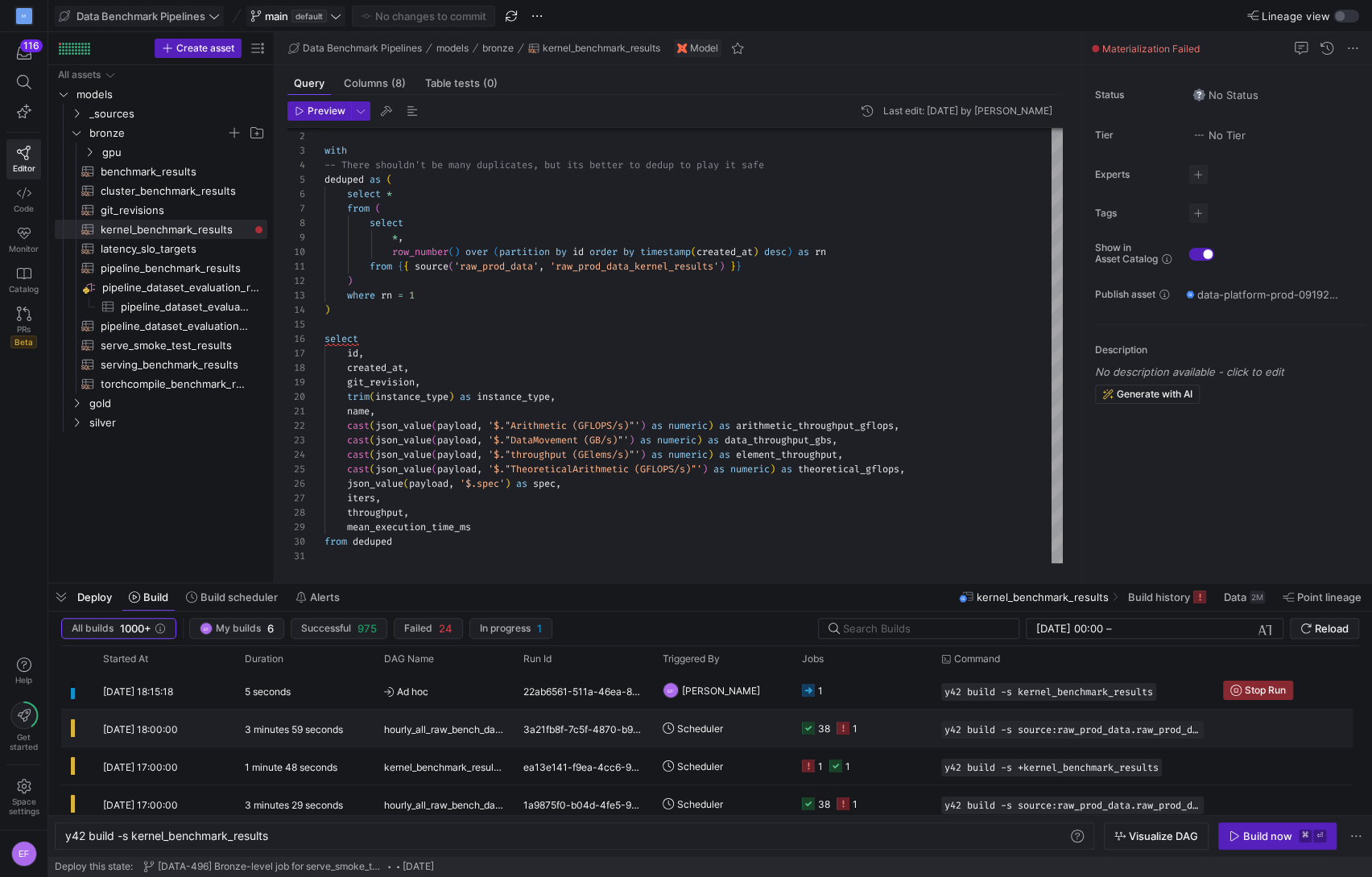
click at [900, 732] on y42-job-status-cell-renderer "38 1" at bounding box center [862, 728] width 120 height 35
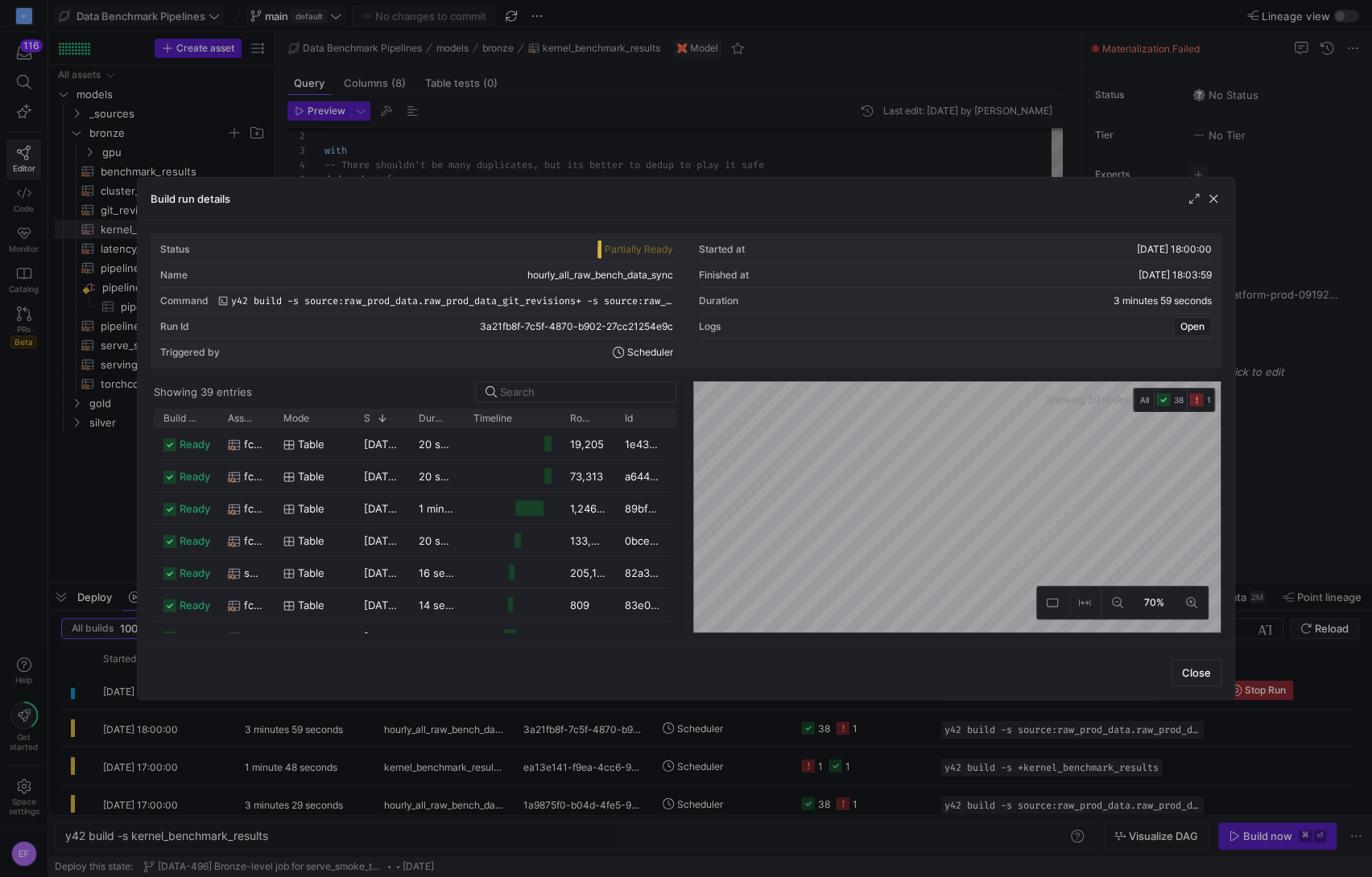
scroll to position [621, 0]
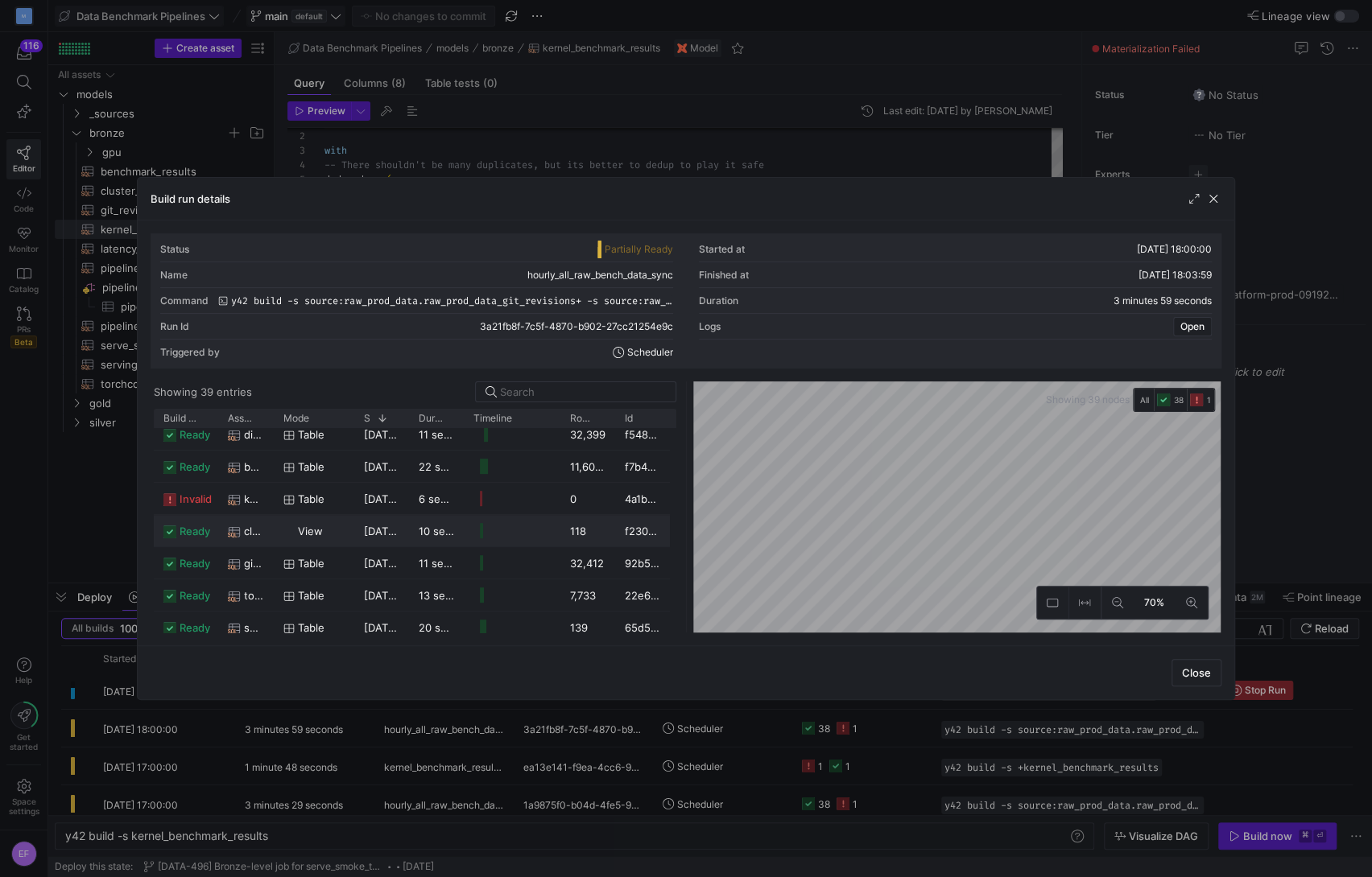
click at [617, 528] on as-split "Showing 39 entries Drag here to set row groups Drag here to set column labels B…" at bounding box center [685, 507] width 1070 height 251
click at [689, 528] on div "Showing 39 nodes All 38 1 70%" at bounding box center [954, 507] width 534 height 251
click at [800, 367] on div "Status Partially Ready Started at [DATE] 18:00:00 Name hourly_all_raw_bench_dat…" at bounding box center [685, 433] width 1070 height 399
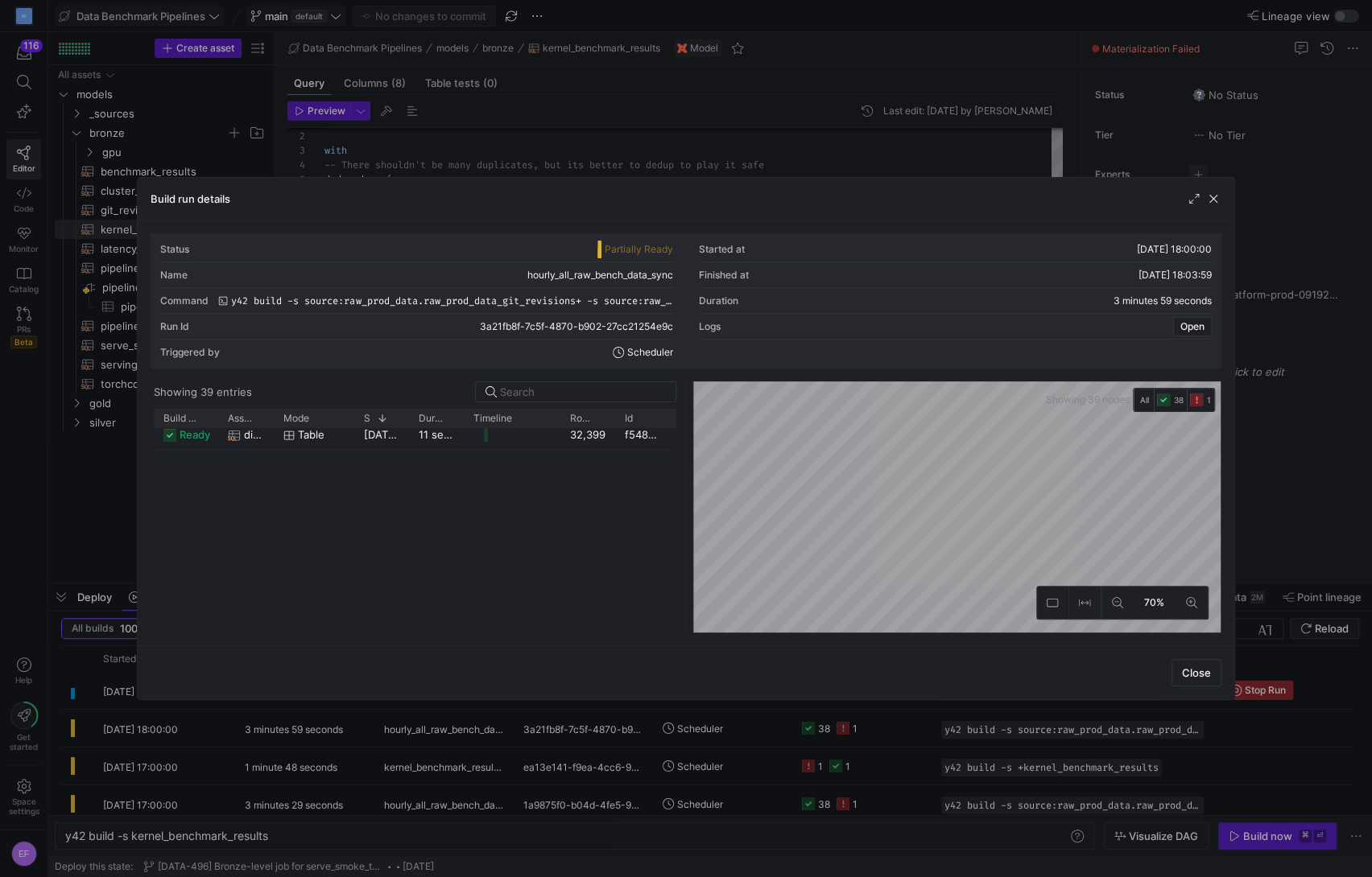
scroll to position [106, 0]
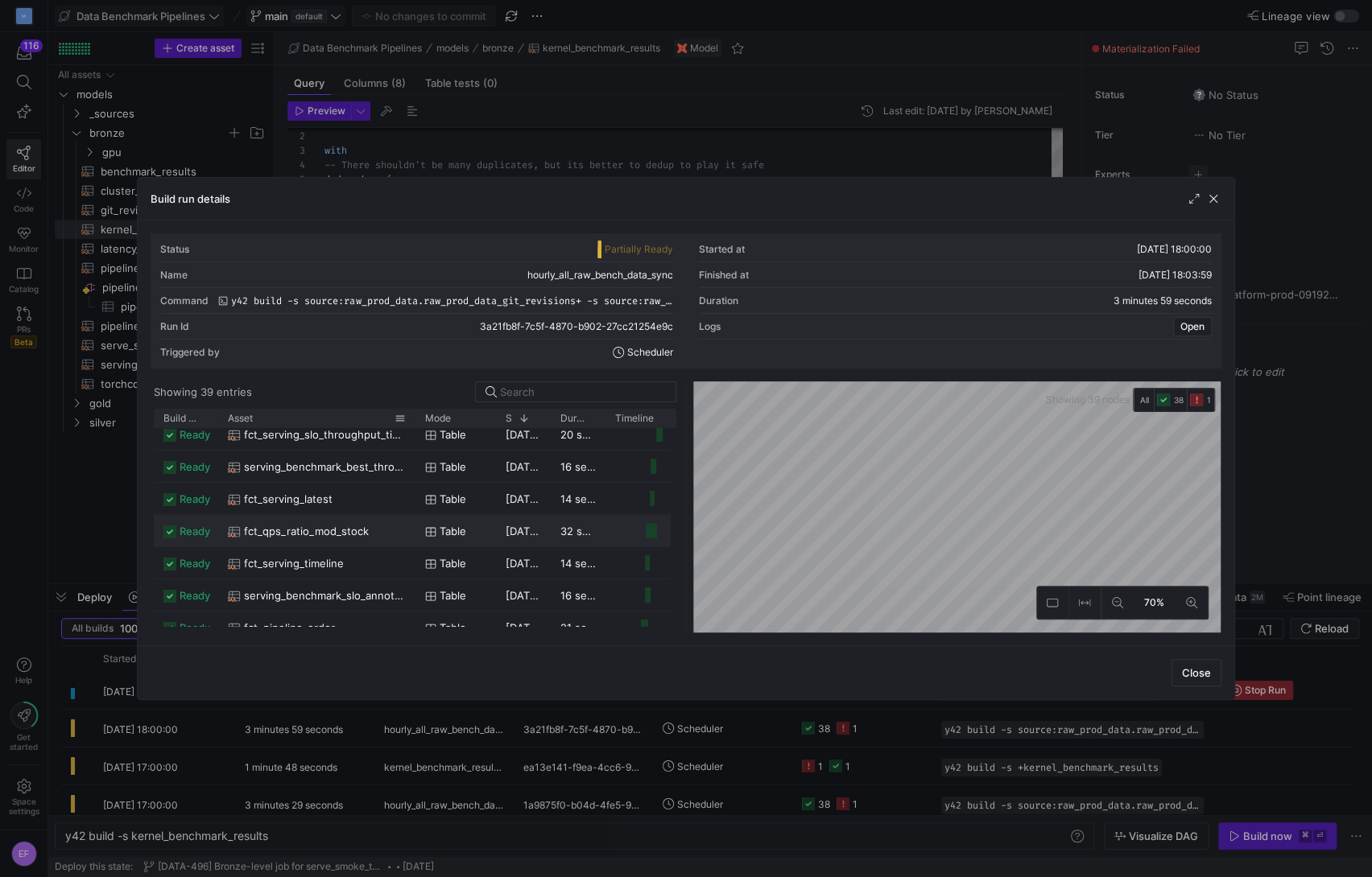
drag, startPoint x: 272, startPoint y: 416, endPoint x: 414, endPoint y: 424, distance: 142.2
click at [414, 424] on div at bounding box center [415, 418] width 6 height 18
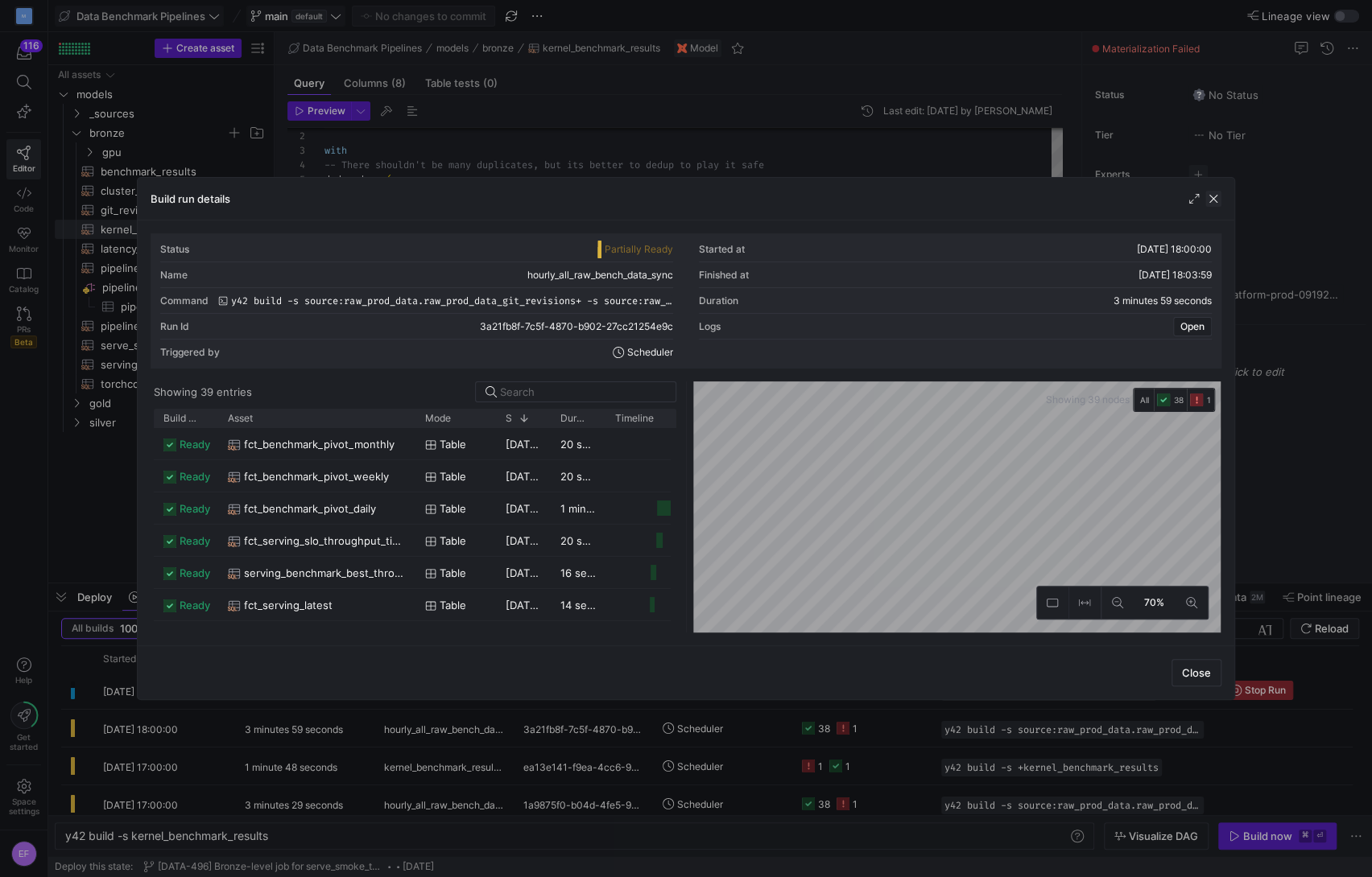
click at [1212, 191] on span "button" at bounding box center [1212, 198] width 16 height 16
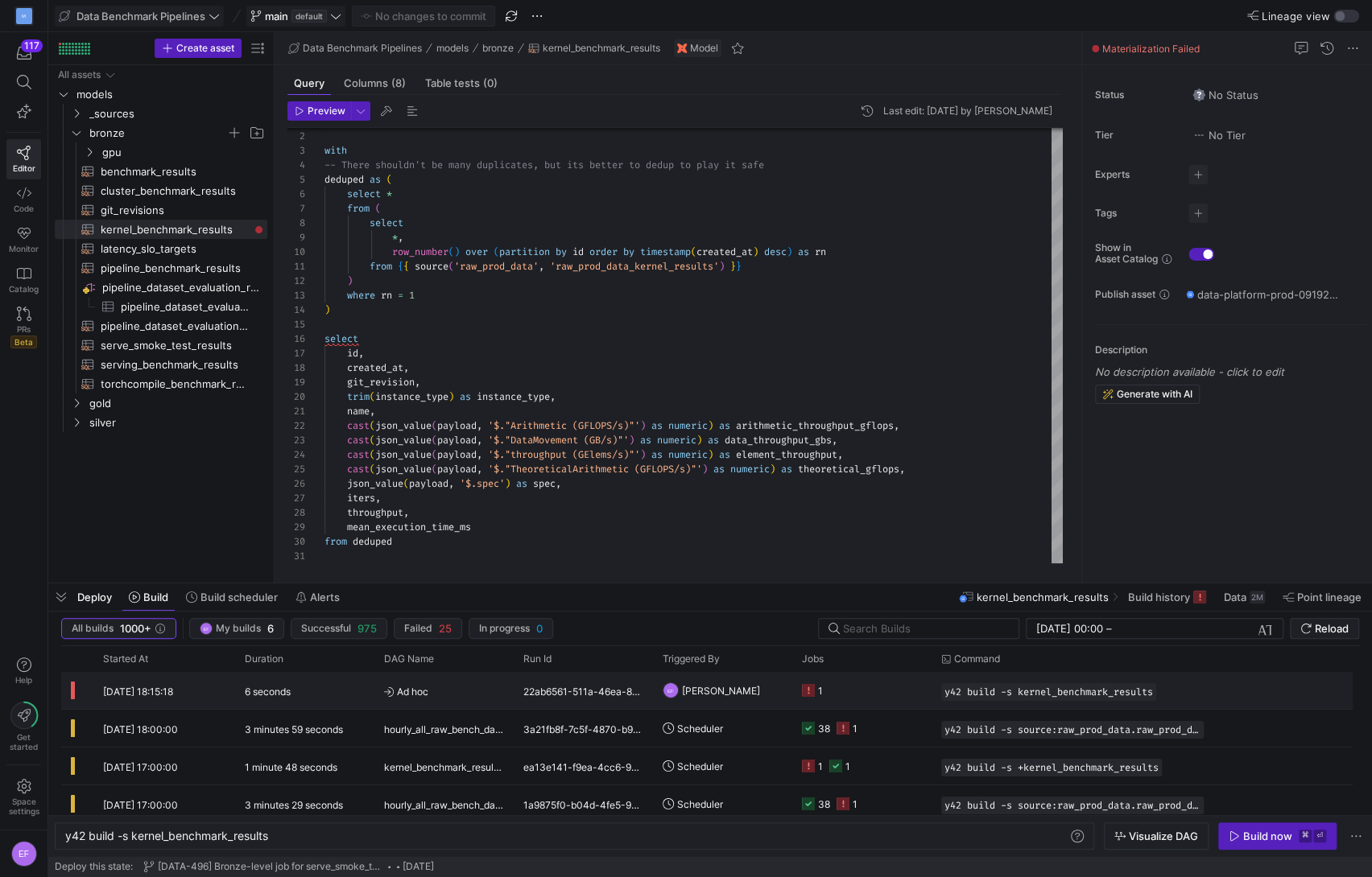
click at [857, 688] on y42-job-status-cell-renderer "1" at bounding box center [862, 690] width 120 height 35
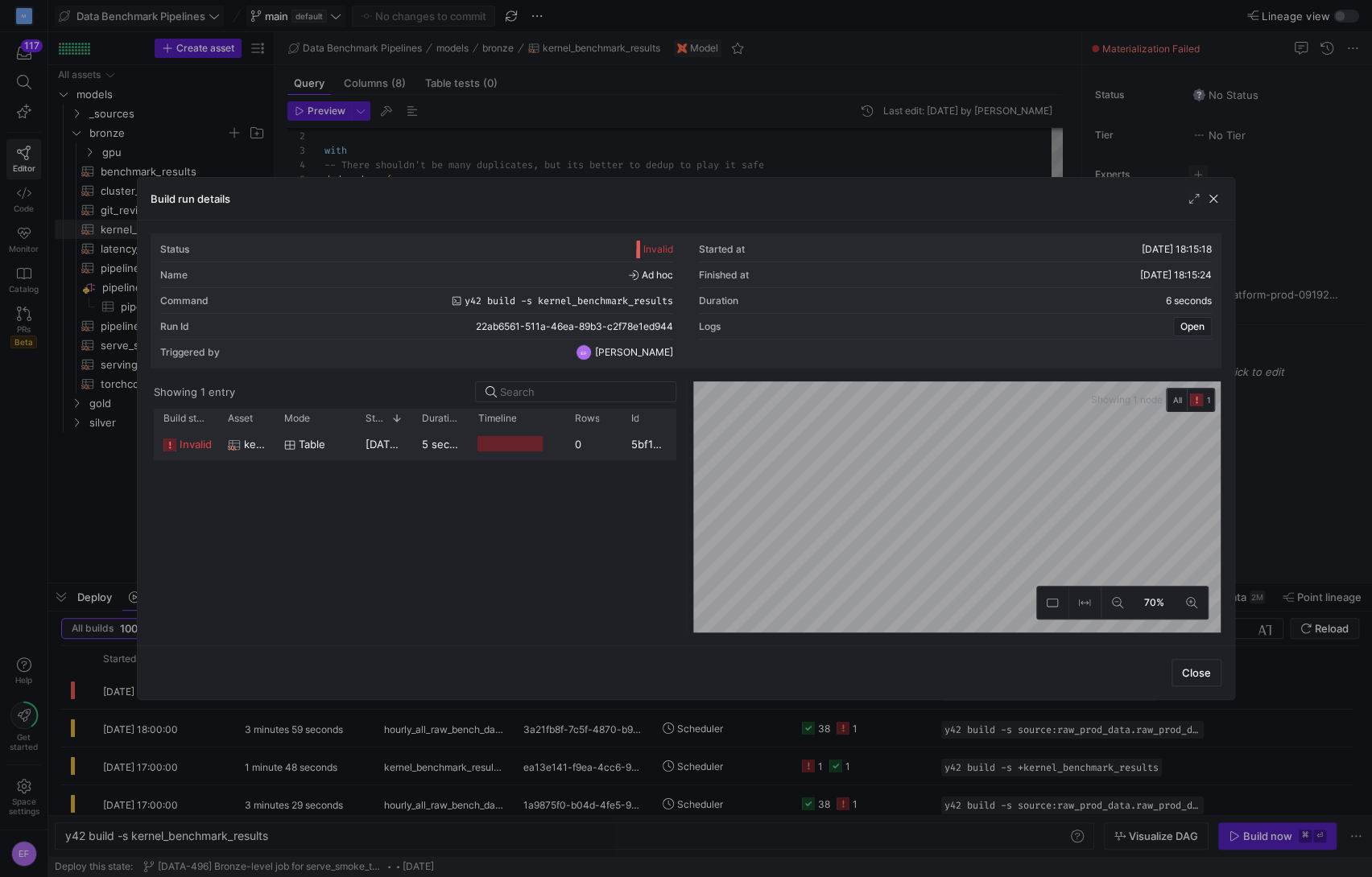
click at [404, 448] on span "[DATE] 18:15:18" at bounding box center [403, 445] width 78 height 13
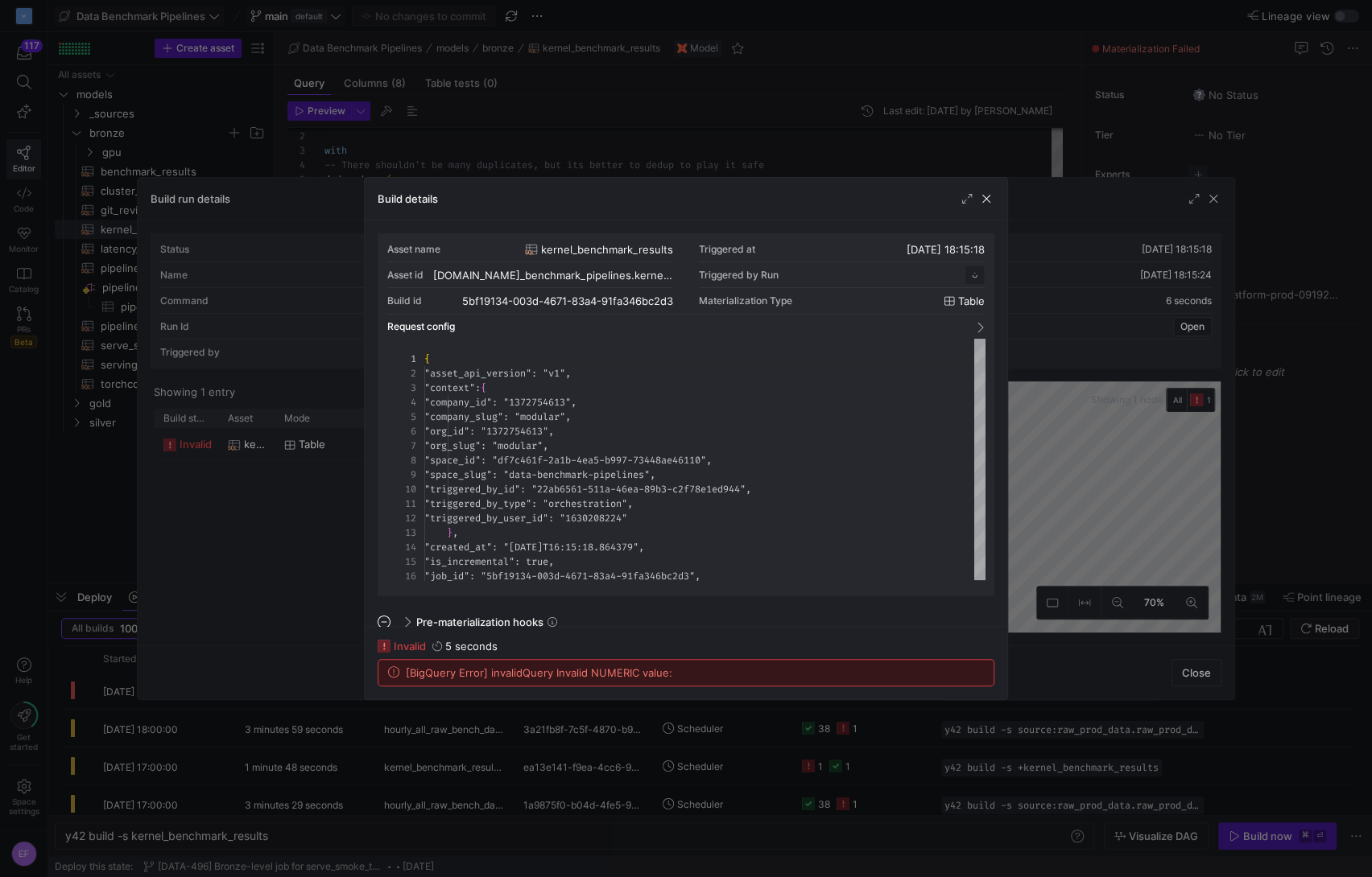
scroll to position [145, 0]
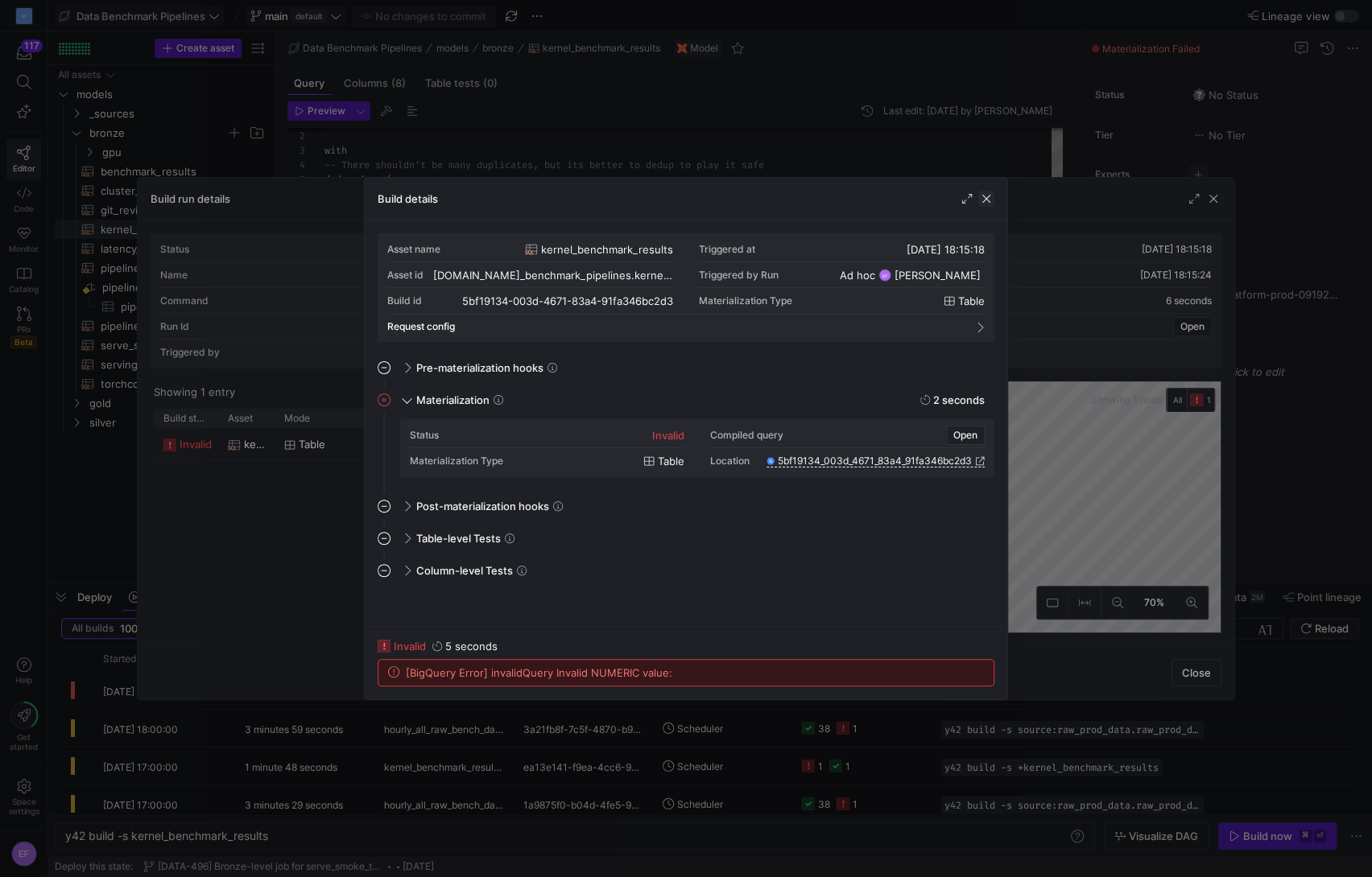
click at [992, 199] on span "button" at bounding box center [986, 198] width 16 height 16
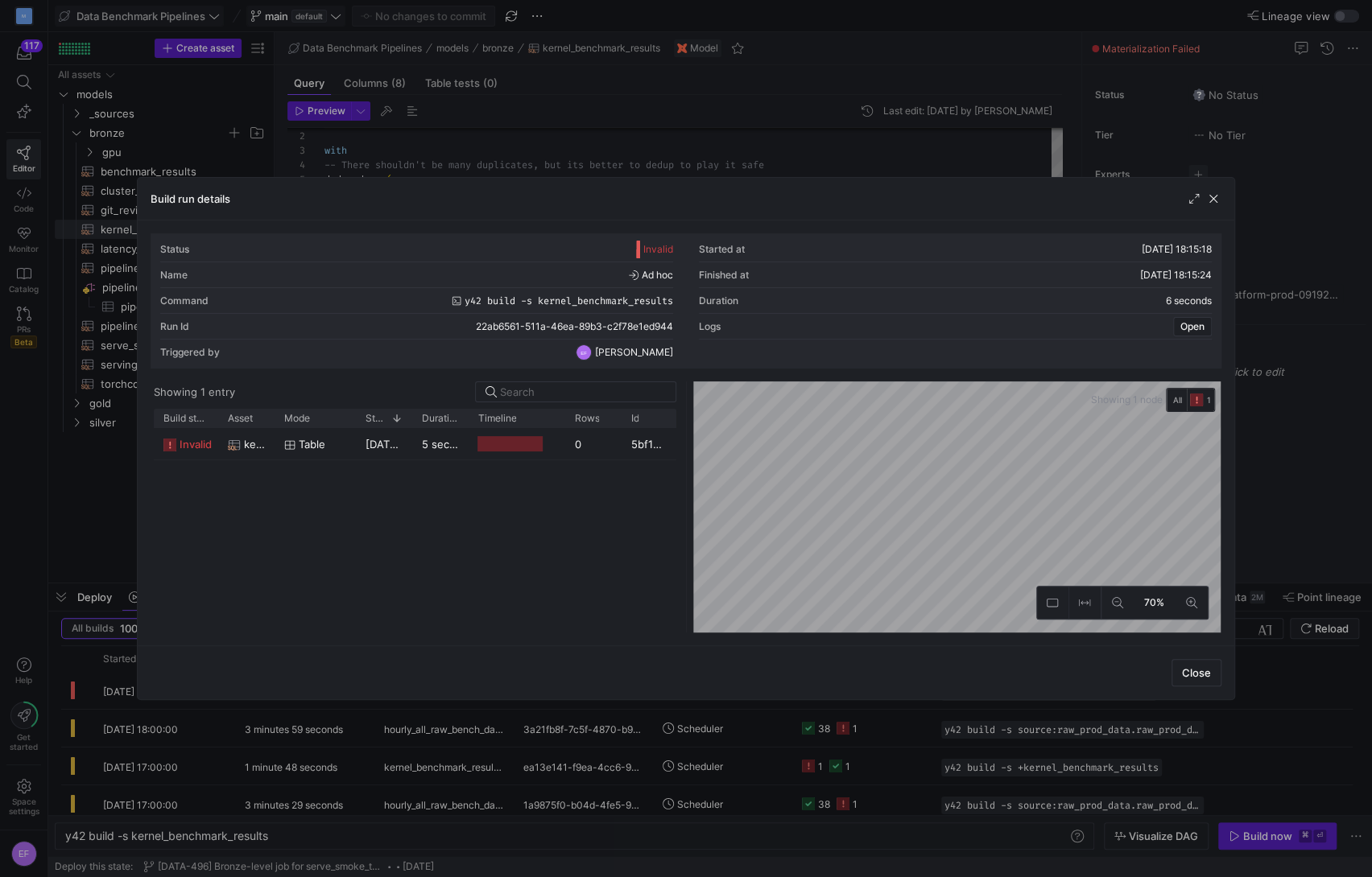
drag, startPoint x: 1213, startPoint y: 199, endPoint x: 1168, endPoint y: 209, distance: 46.1
click at [1213, 199] on span "button" at bounding box center [1212, 198] width 16 height 16
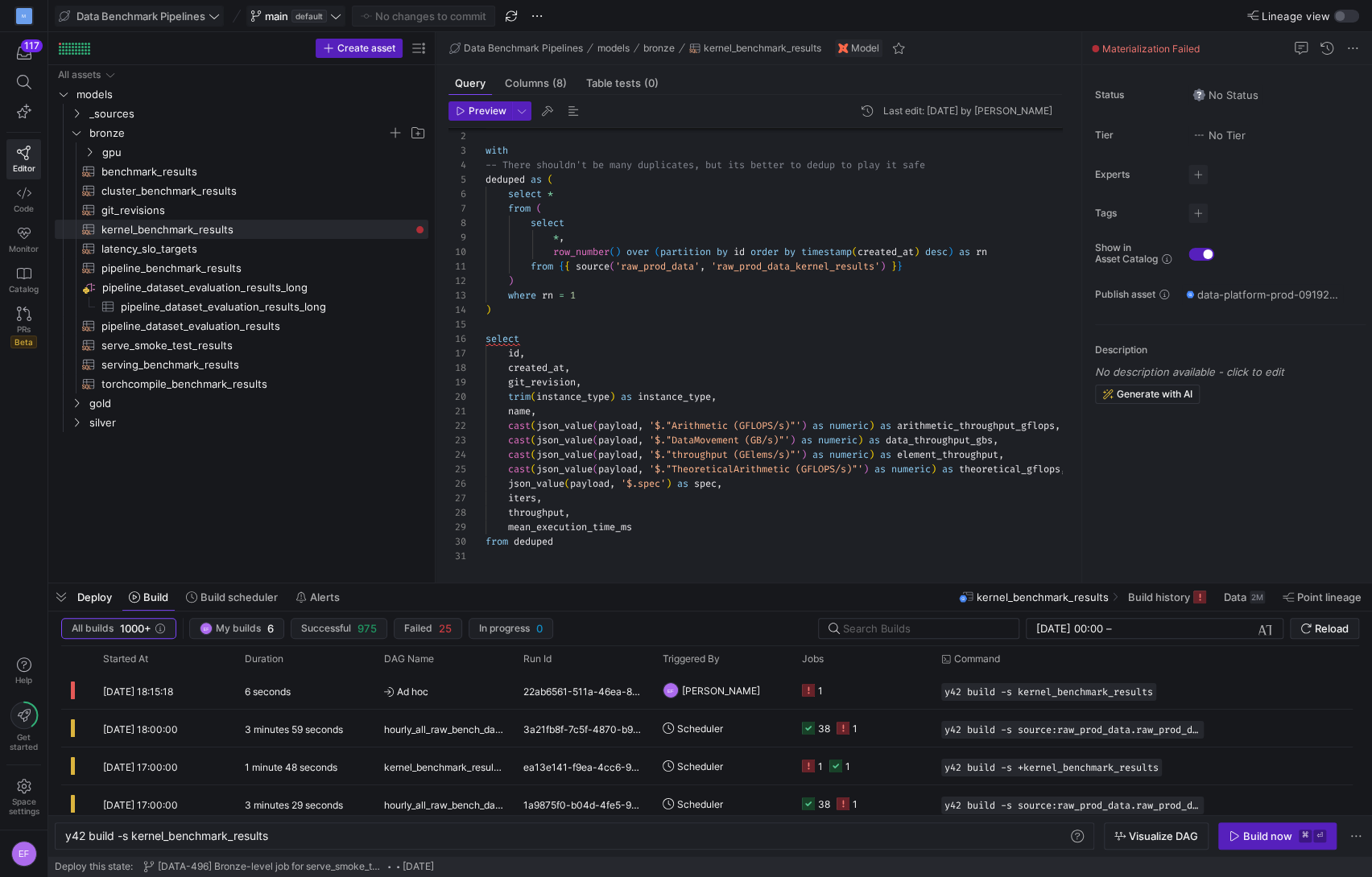
drag, startPoint x: 273, startPoint y: 363, endPoint x: 461, endPoint y: 362, distance: 188.0
click at [461, 362] on as-split "Create asset Drag here to set row groups Drag here to set column labels Group 1…" at bounding box center [709, 308] width 1323 height 551
click at [75, 420] on icon "Press SPACE to select this row." at bounding box center [77, 422] width 11 height 9
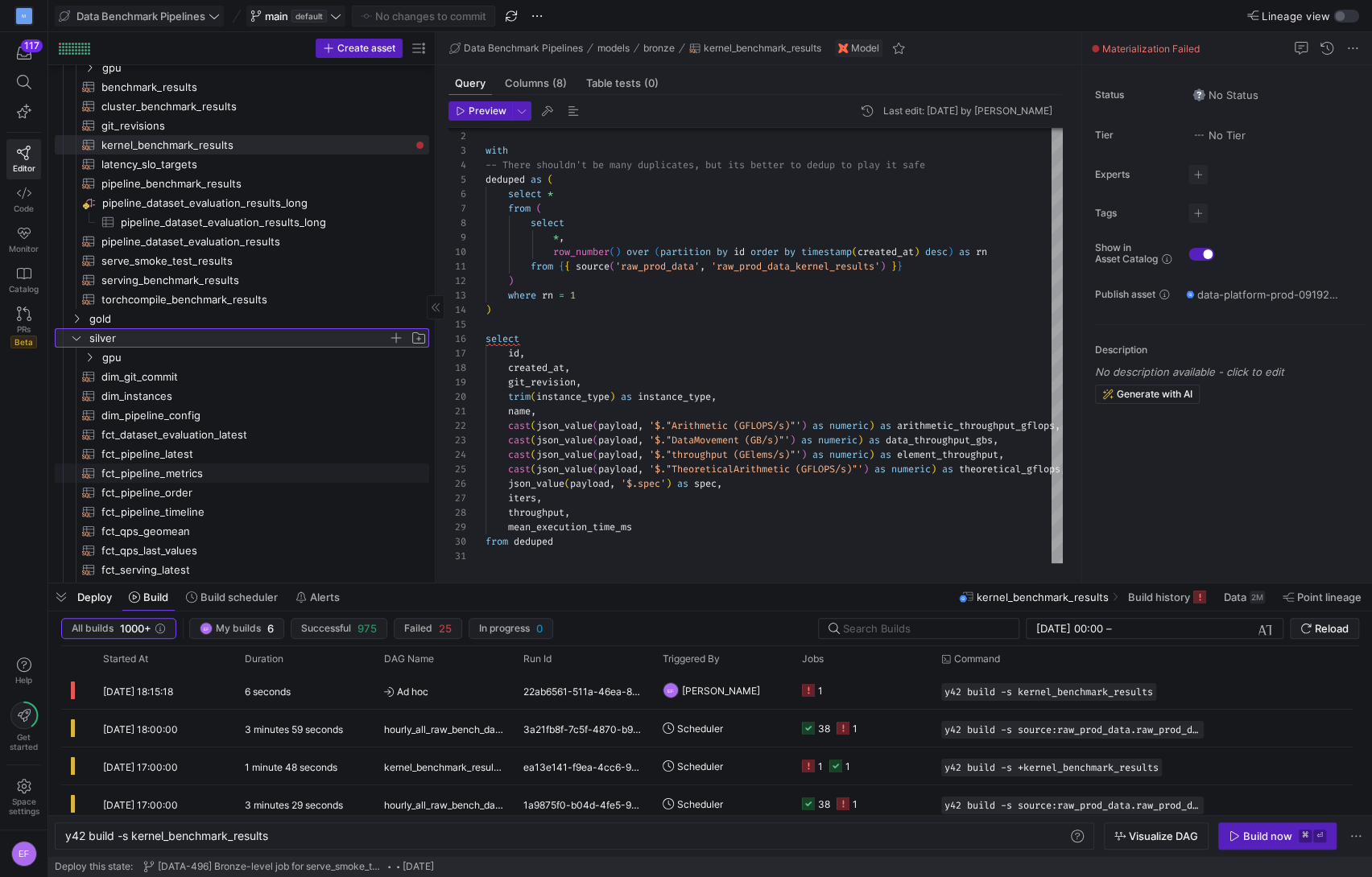
scroll to position [159, 0]
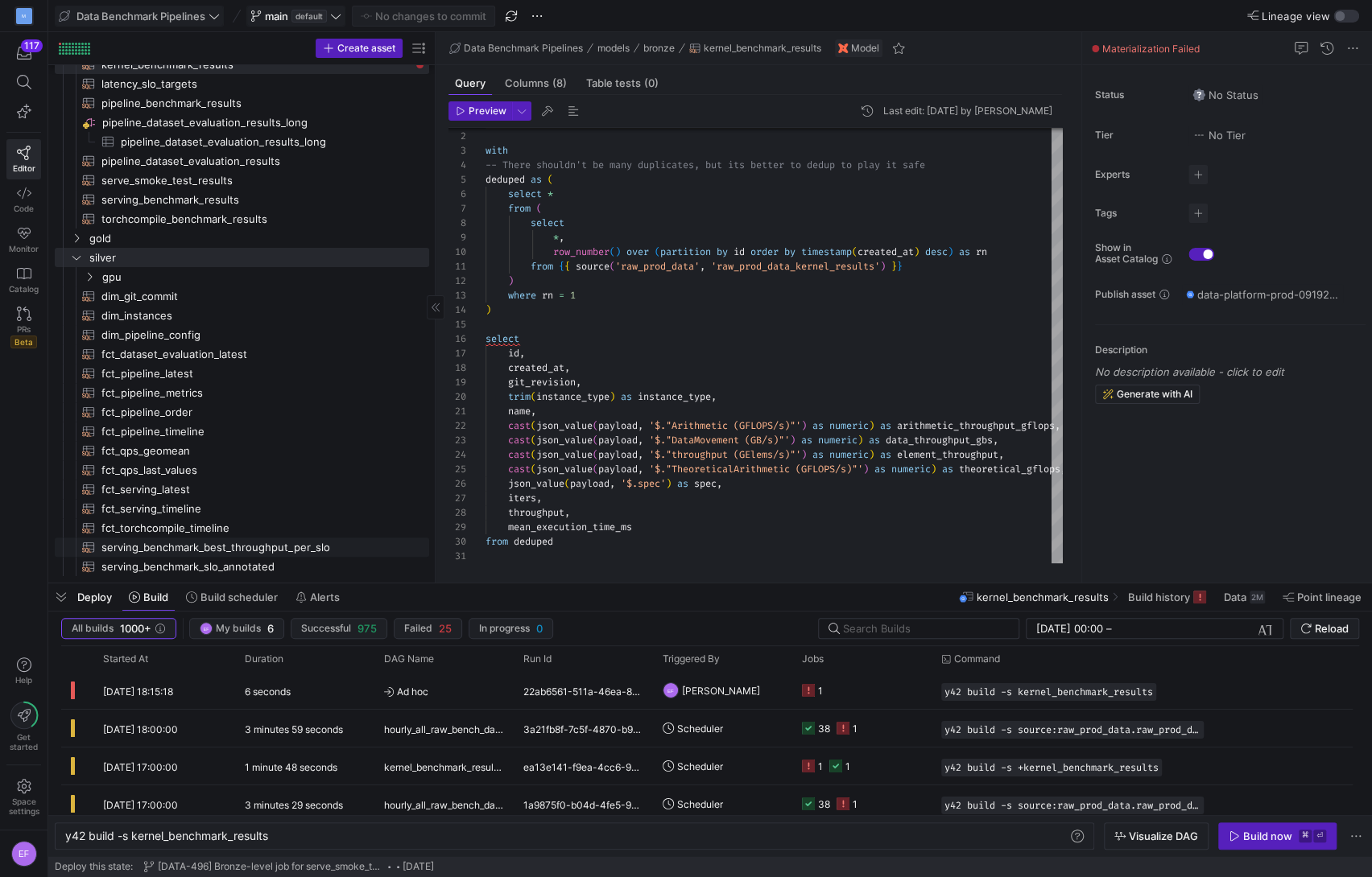
click at [275, 549] on span "serving_benchmark_best_throughput_per_slo​​​​​​​​​​" at bounding box center [256, 548] width 309 height 18
type textarea "{{ config(materialized='table') }} with base as ( select * from {{ ref('serving…"
type textarea "y42 build -s serving_benchmark_best_throughput_per_slo"
